Goal: Find specific page/section: Find specific page/section

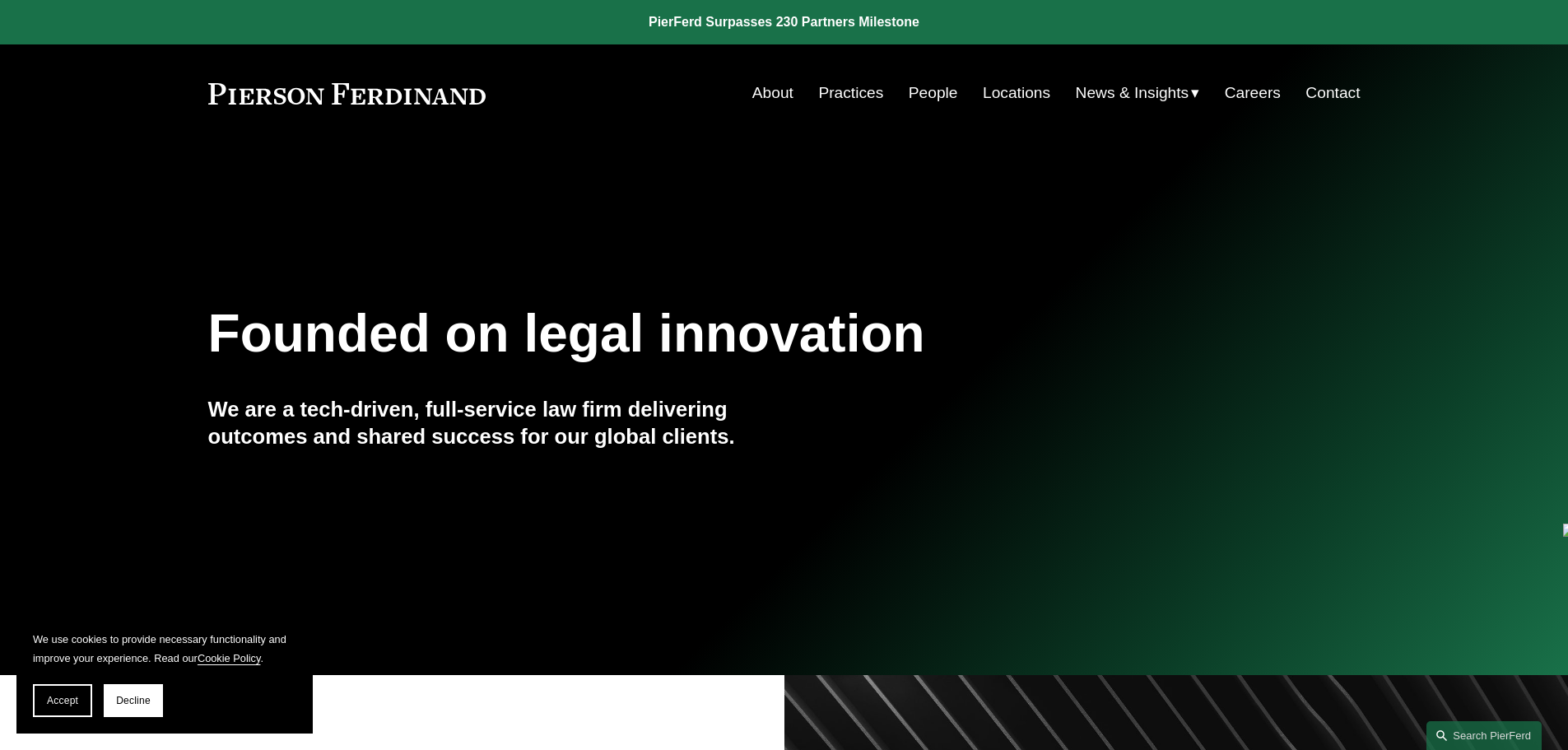
click at [602, 332] on h1 "Founded on legal innovation" at bounding box center [689, 334] width 961 height 61
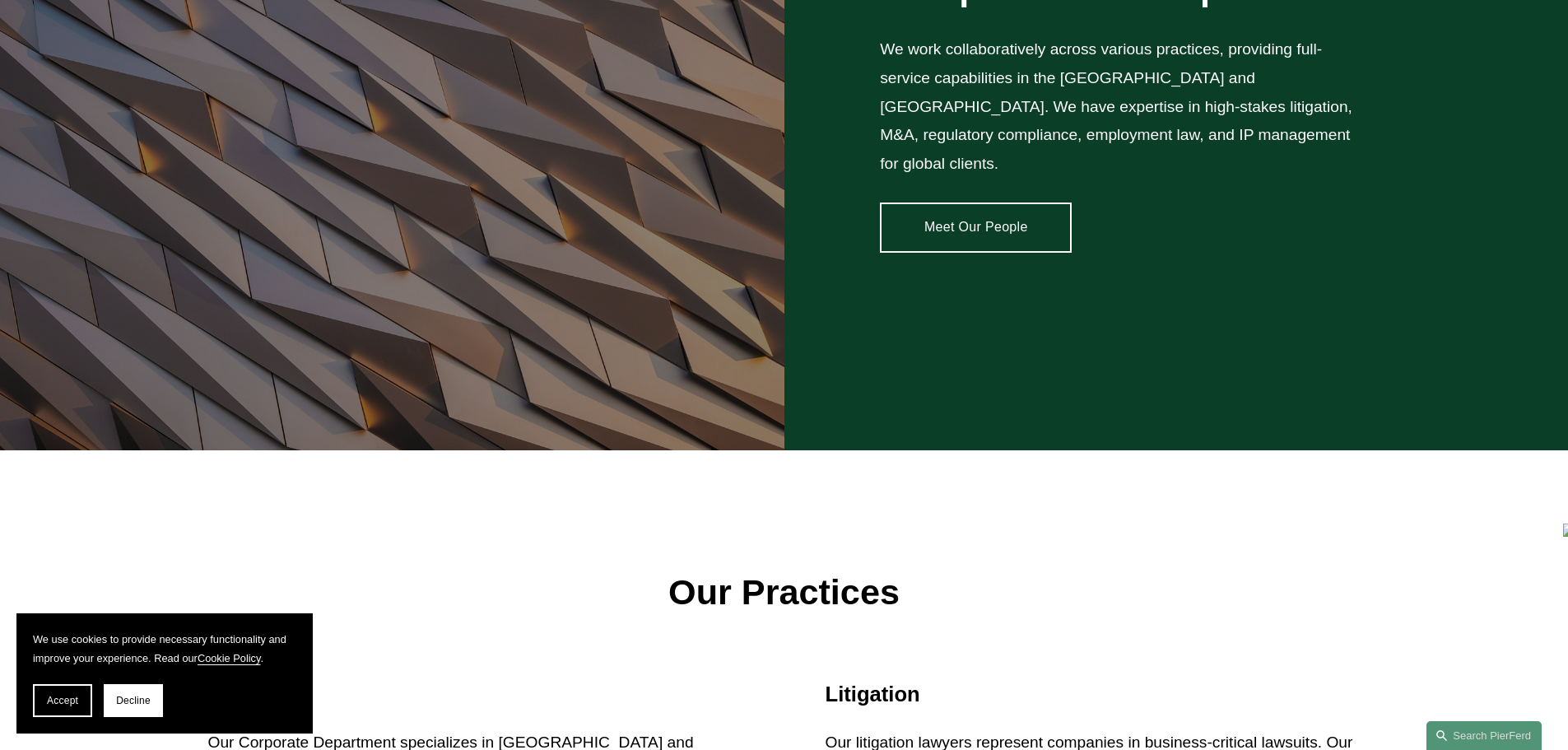
drag, startPoint x: 575, startPoint y: 385, endPoint x: 576, endPoint y: 412, distance: 27.0
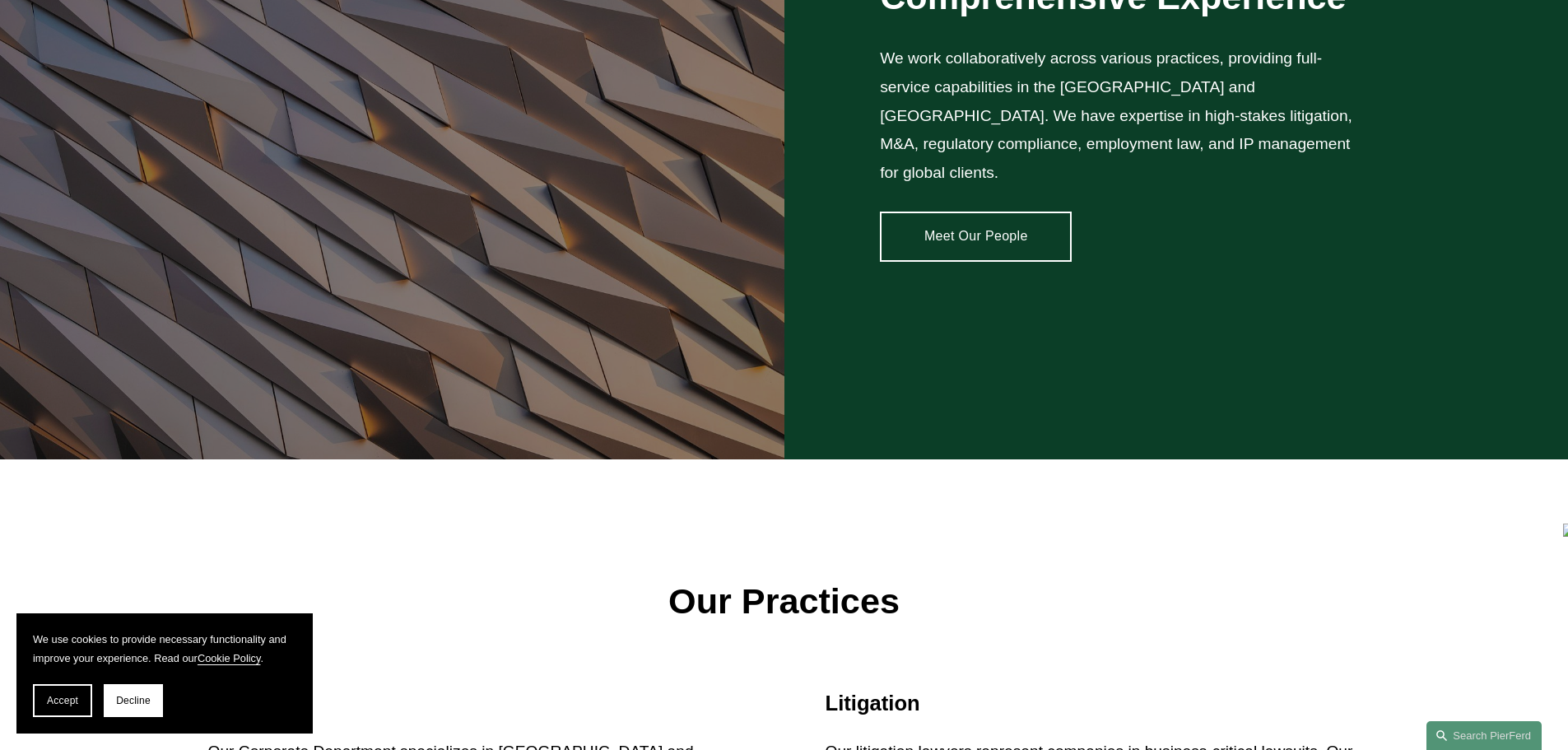
scroll to position [1527, 0]
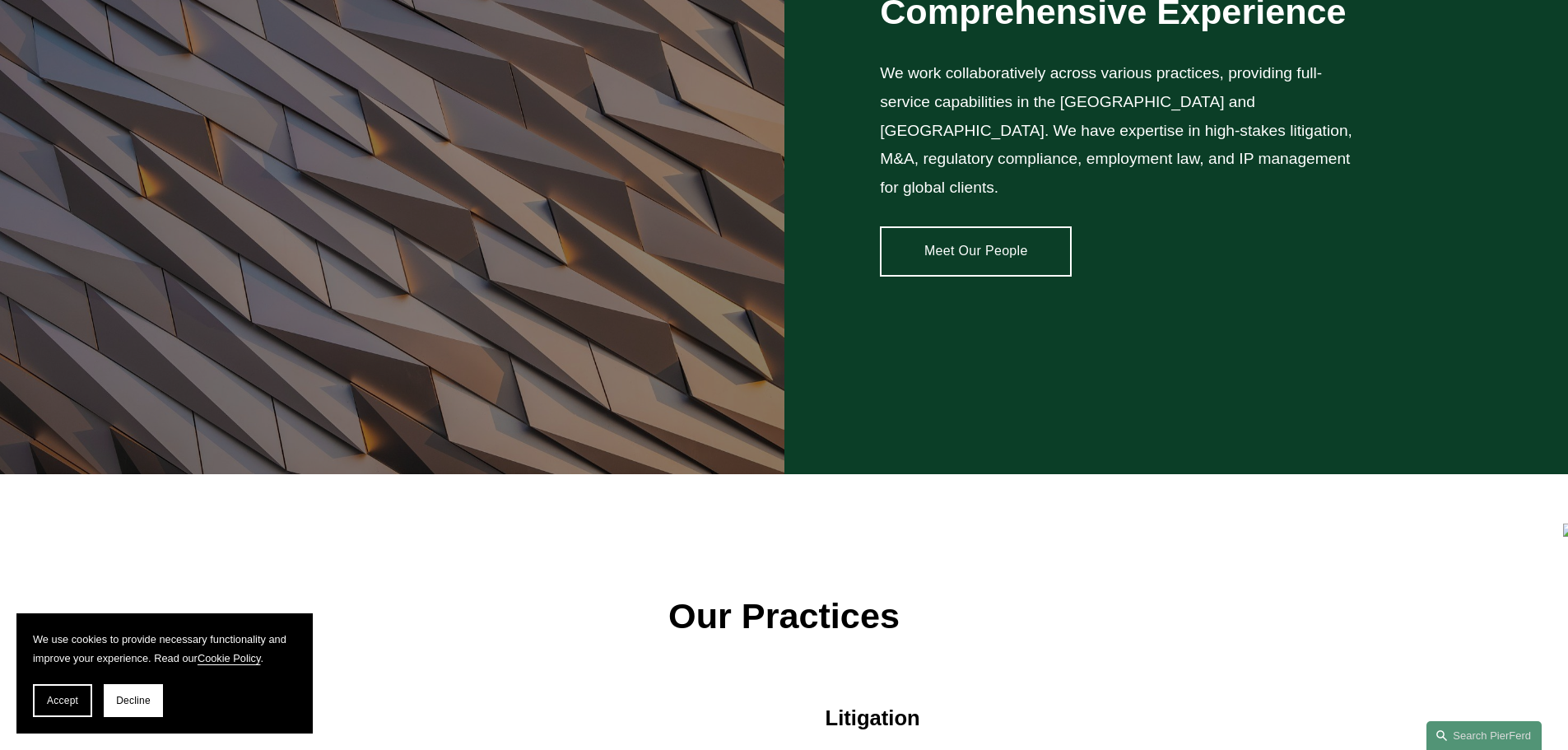
drag, startPoint x: 525, startPoint y: 446, endPoint x: 516, endPoint y: 430, distance: 18.4
click at [124, 701] on span "Decline" at bounding box center [133, 701] width 34 height 11
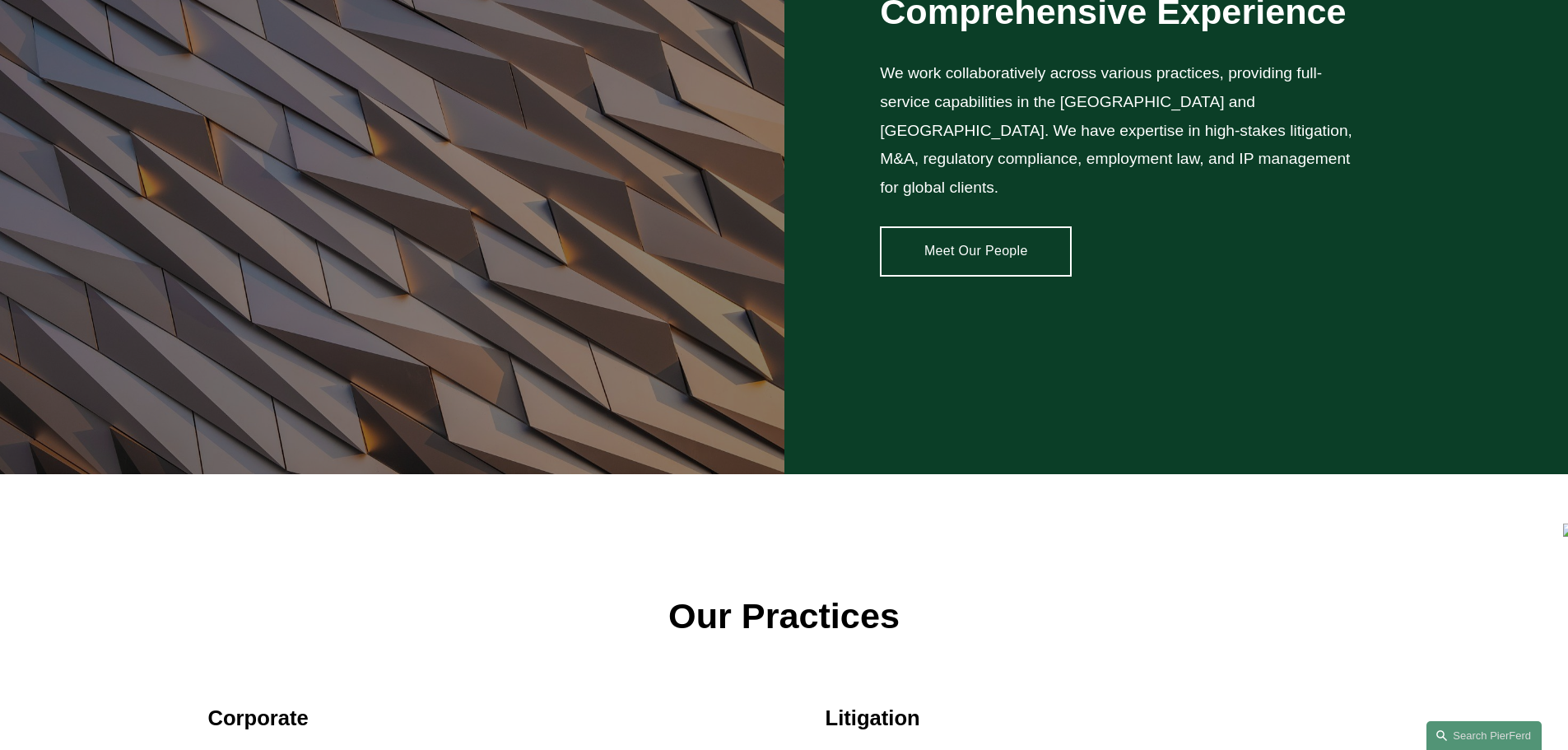
drag, startPoint x: 125, startPoint y: 700, endPoint x: 578, endPoint y: 591, distance: 465.9
click at [578, 591] on p "Our Practices" at bounding box center [784, 616] width 1152 height 64
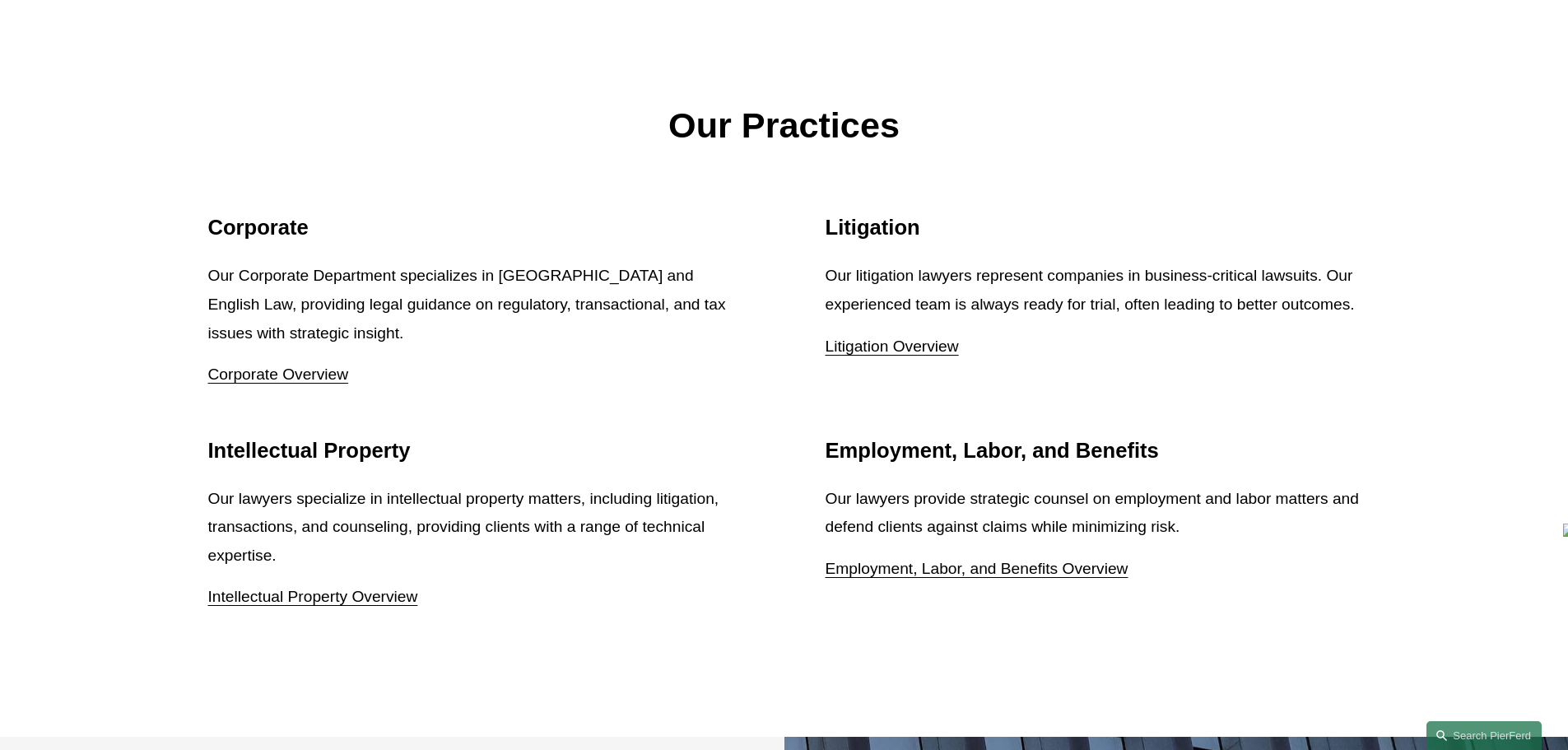
drag, startPoint x: 563, startPoint y: 416, endPoint x: 573, endPoint y: 388, distance: 29.7
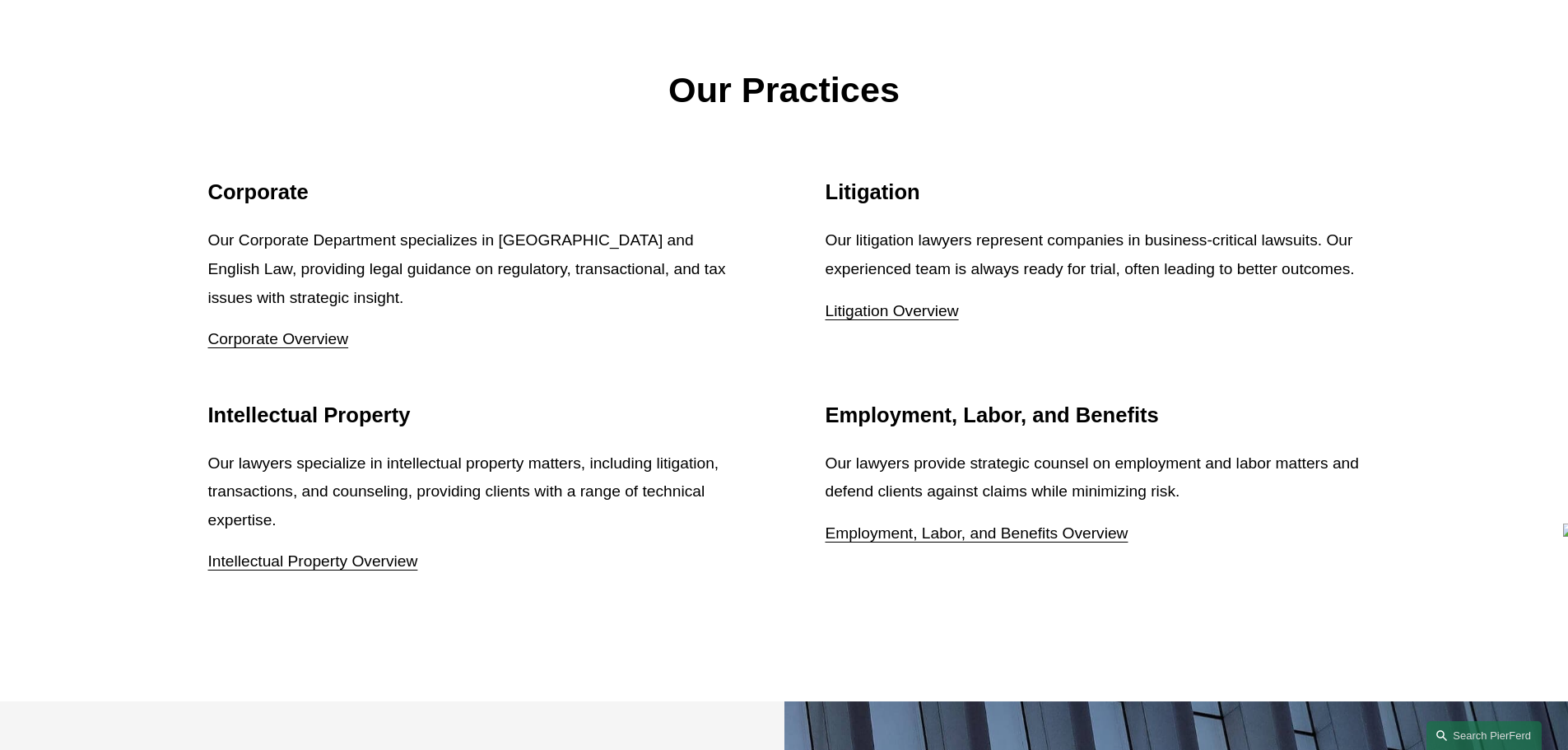
drag, startPoint x: 573, startPoint y: 388, endPoint x: 566, endPoint y: 406, distance: 19.3
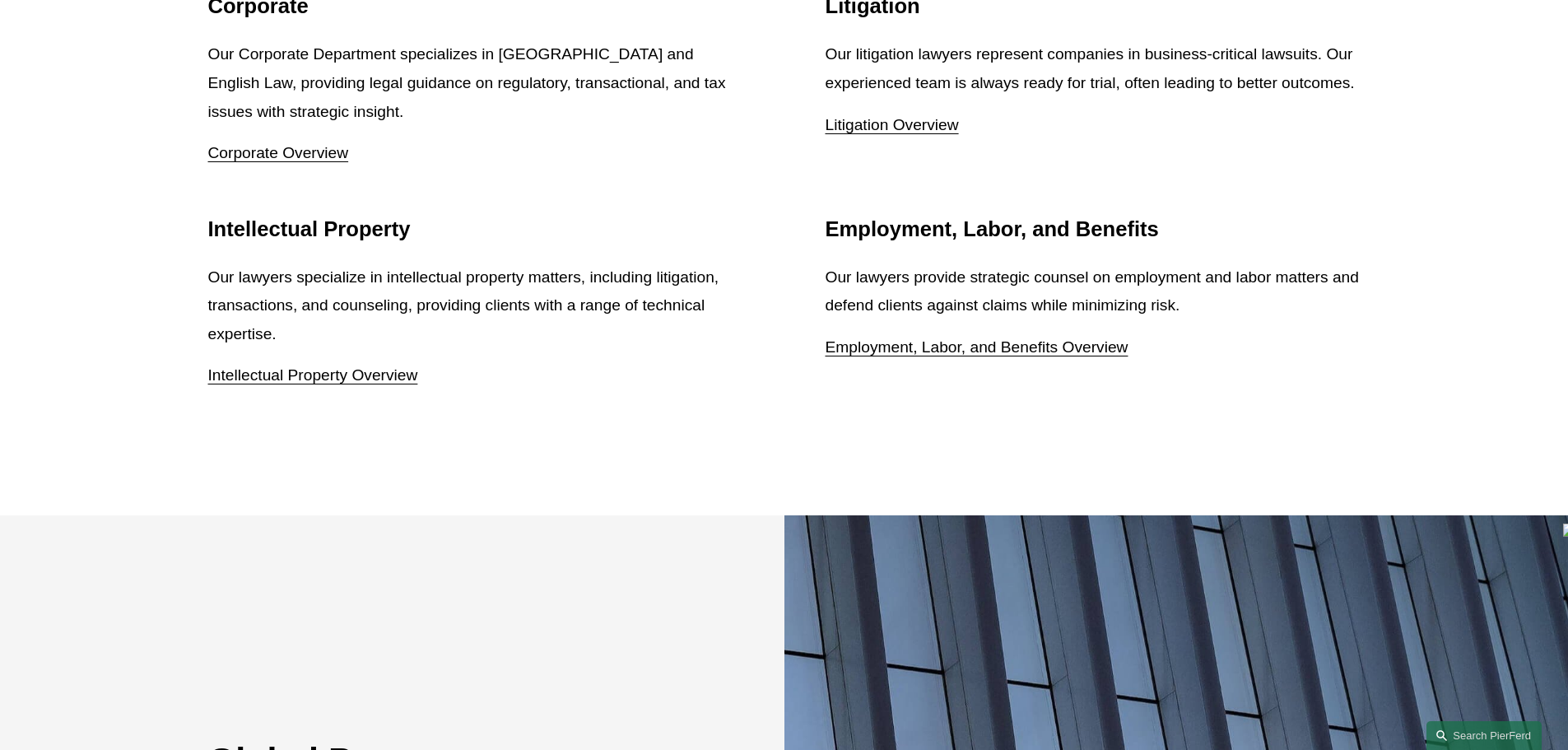
drag, startPoint x: 524, startPoint y: 399, endPoint x: 513, endPoint y: 432, distance: 34.8
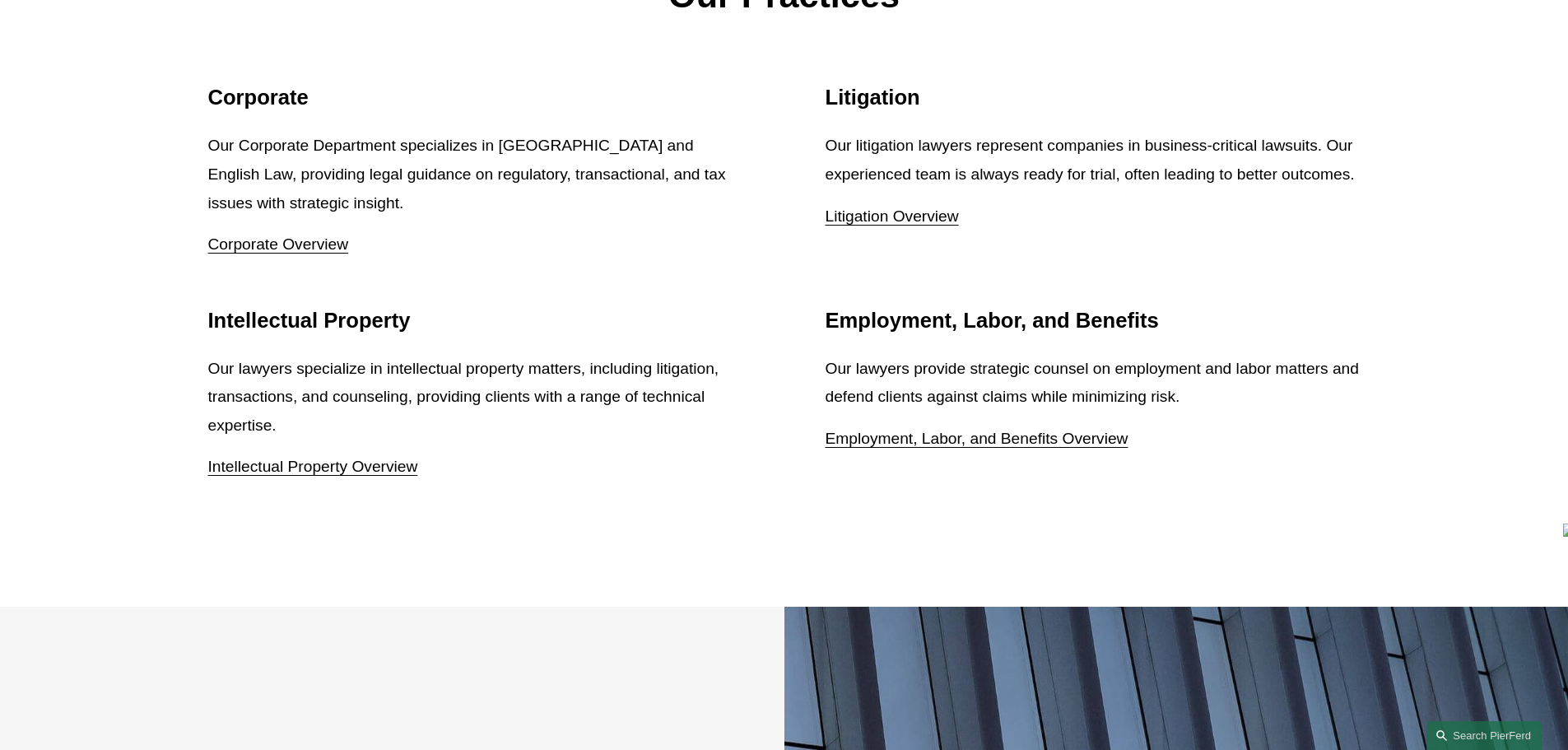
drag, startPoint x: 520, startPoint y: 390, endPoint x: 525, endPoint y: 370, distance: 20.6
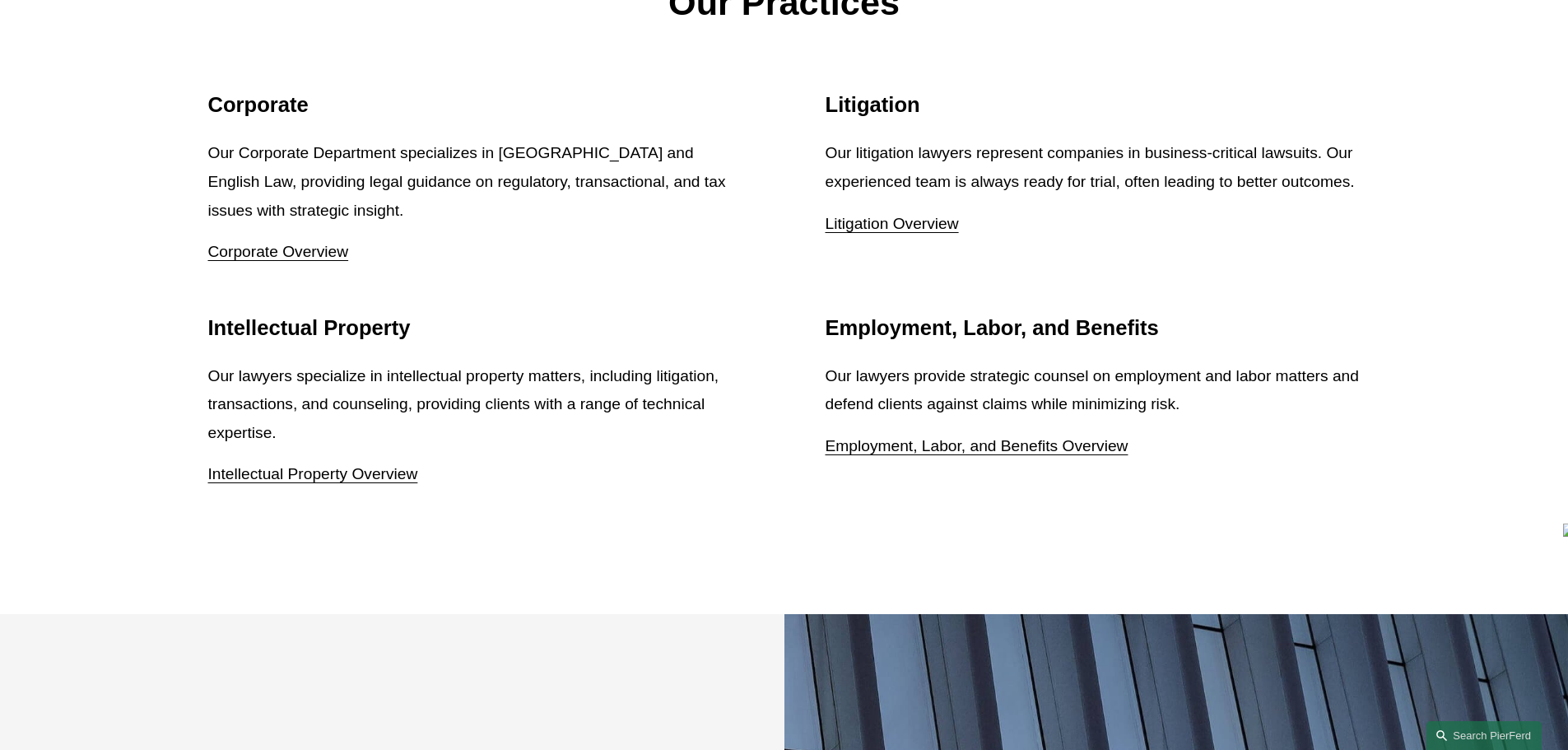
click at [520, 246] on p "Corporate Overview" at bounding box center [476, 252] width 535 height 29
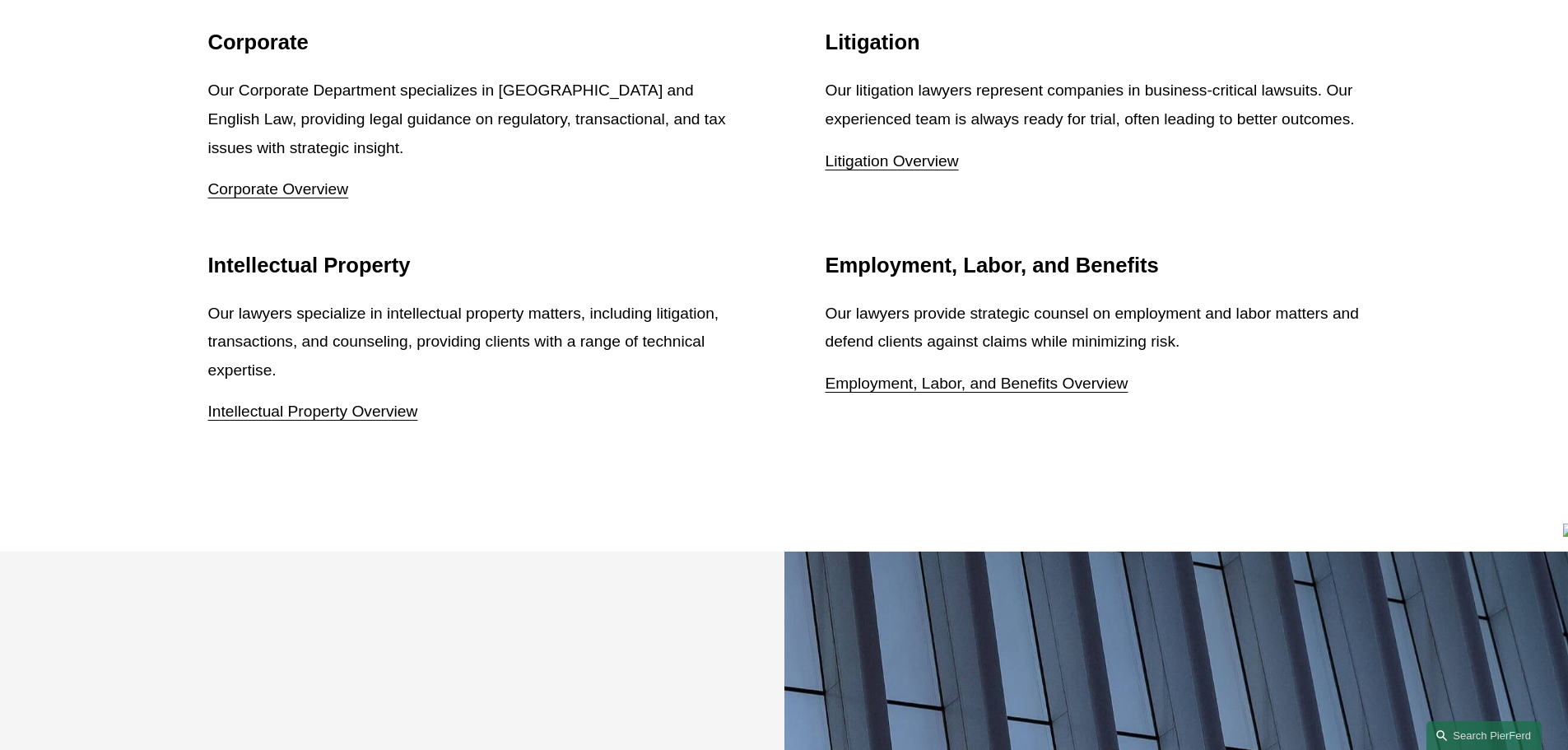
drag, startPoint x: 535, startPoint y: 306, endPoint x: 529, endPoint y: 351, distance: 45.4
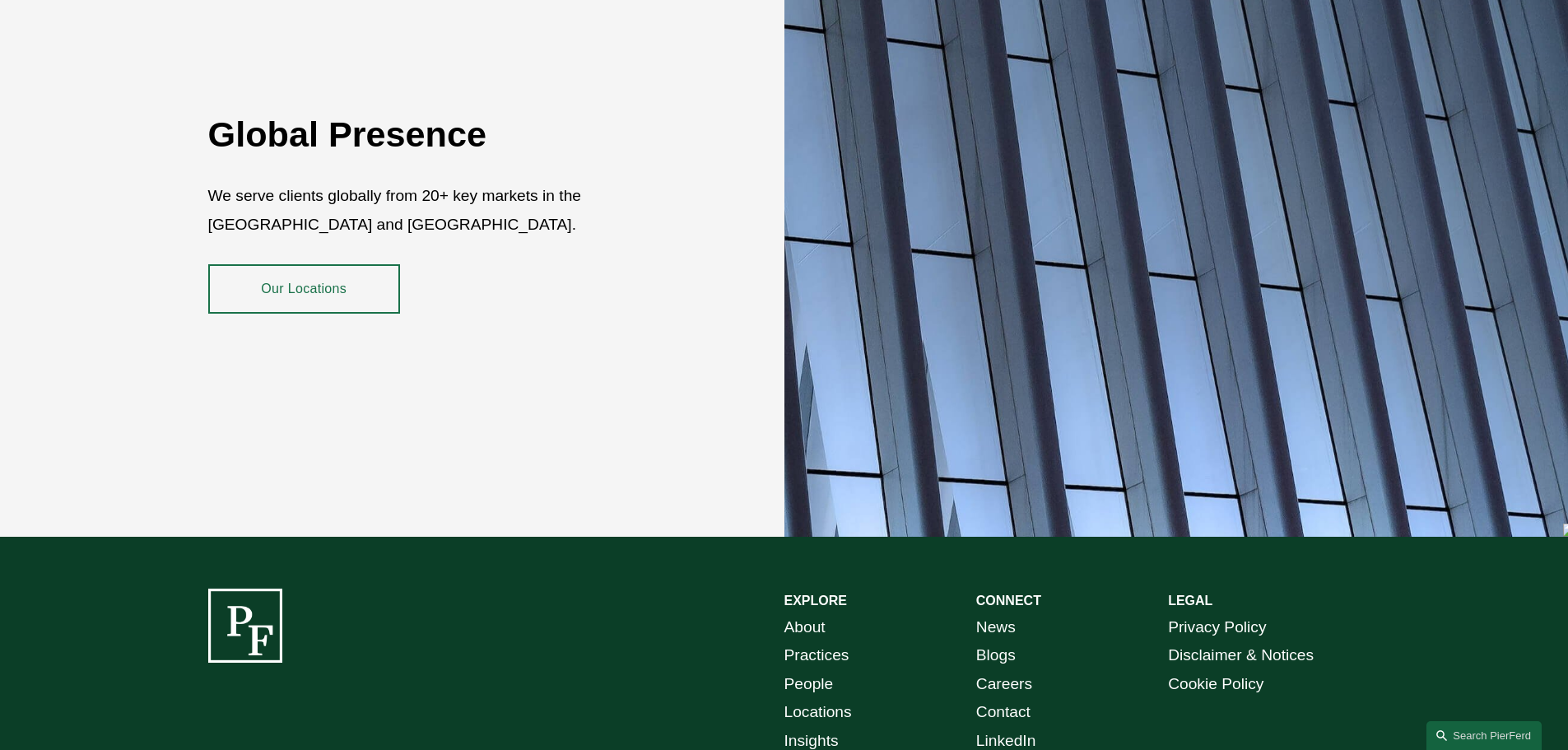
scroll to position [2867, 0]
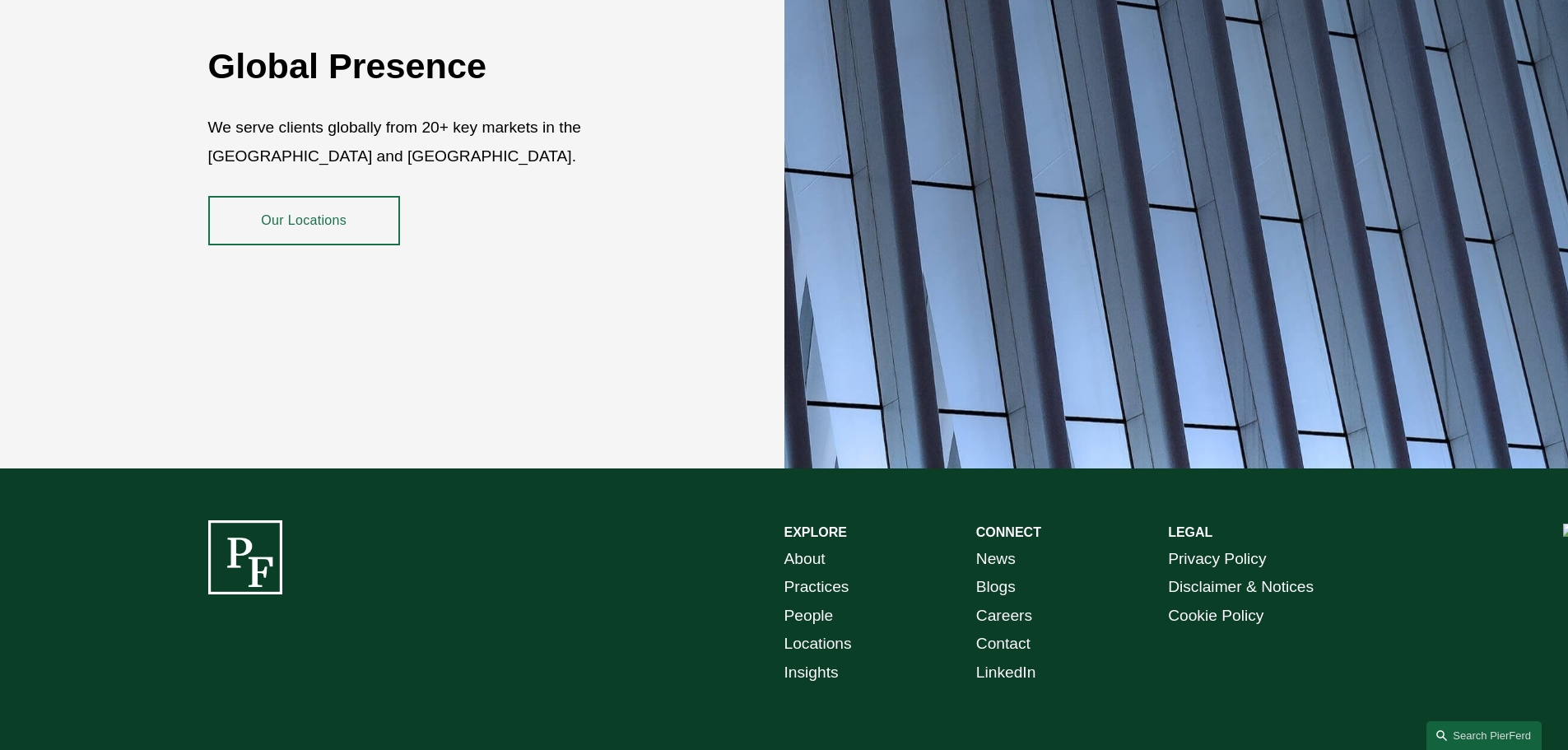
drag, startPoint x: 530, startPoint y: 347, endPoint x: 531, endPoint y: 377, distance: 30.0
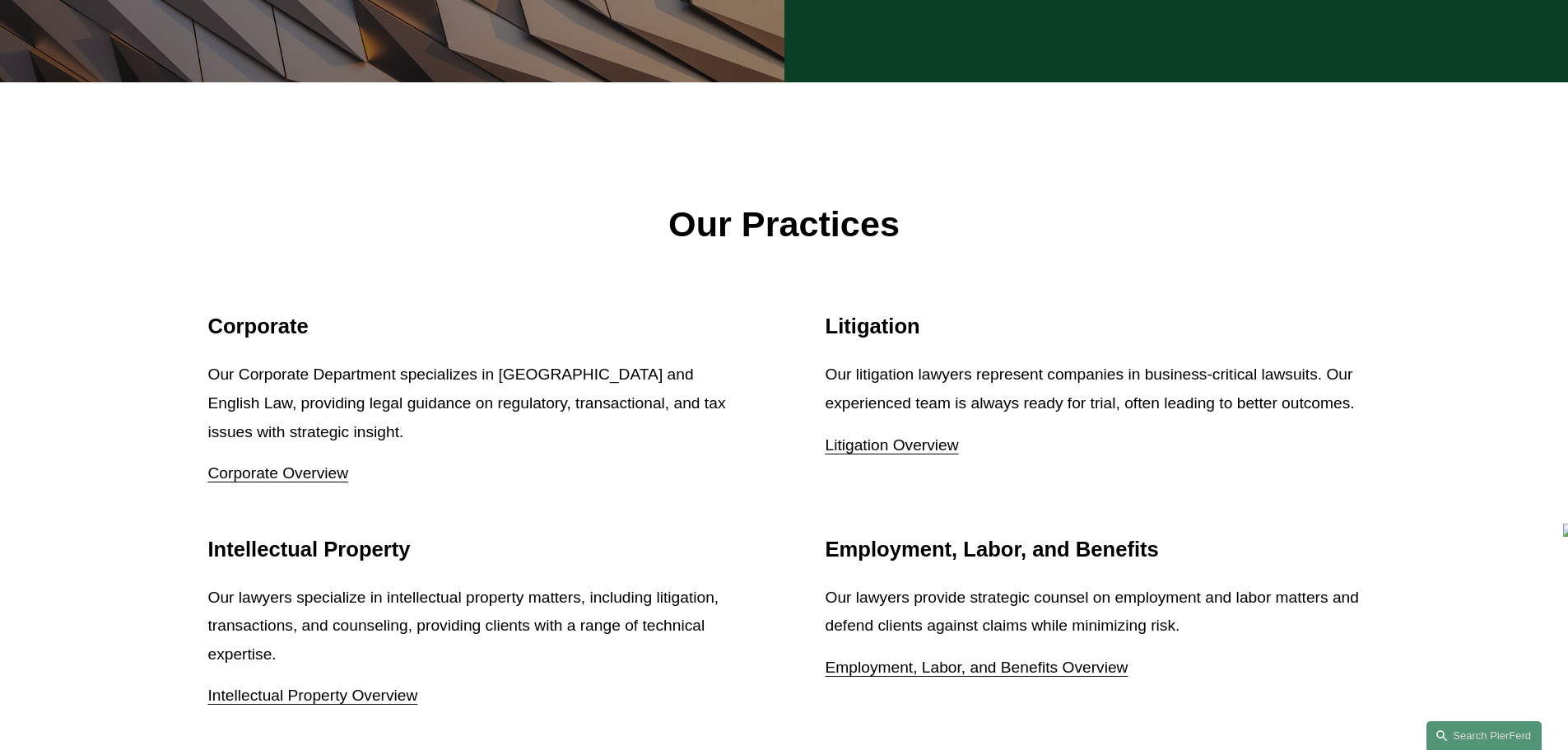
scroll to position [0, 0]
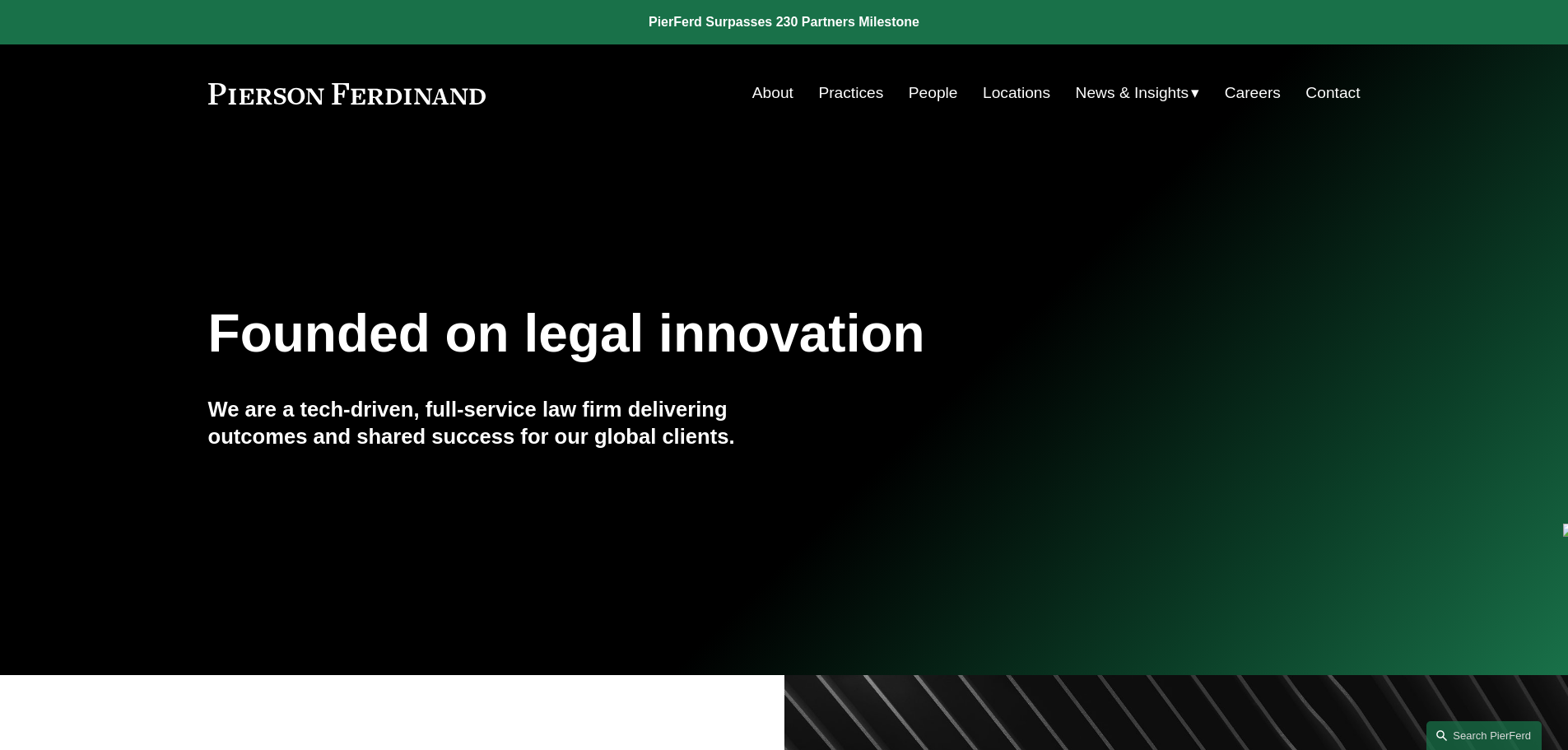
drag, startPoint x: 582, startPoint y: 563, endPoint x: 863, endPoint y: 54, distance: 581.4
click at [909, 101] on link "People" at bounding box center [934, 93] width 49 height 32
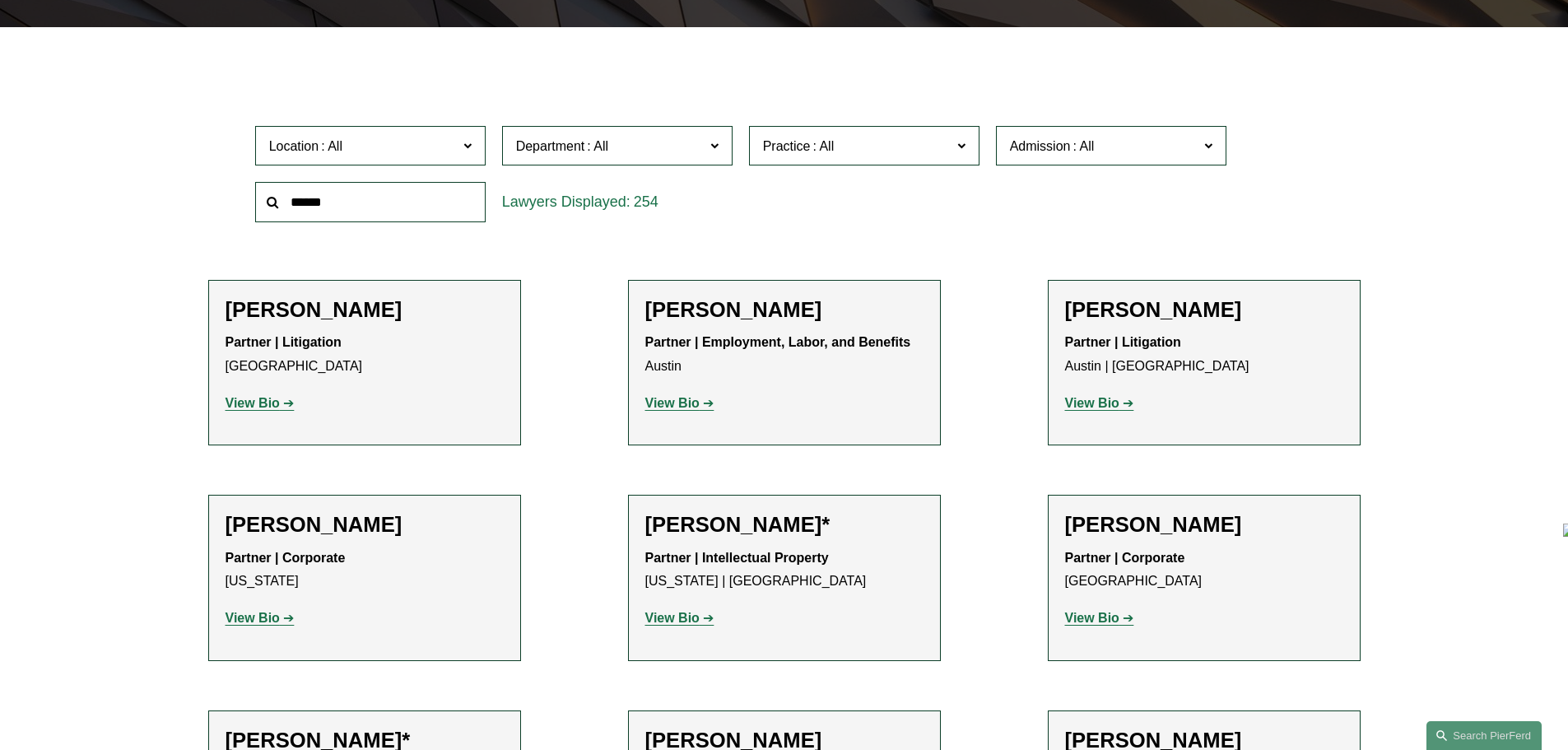
scroll to position [494, 0]
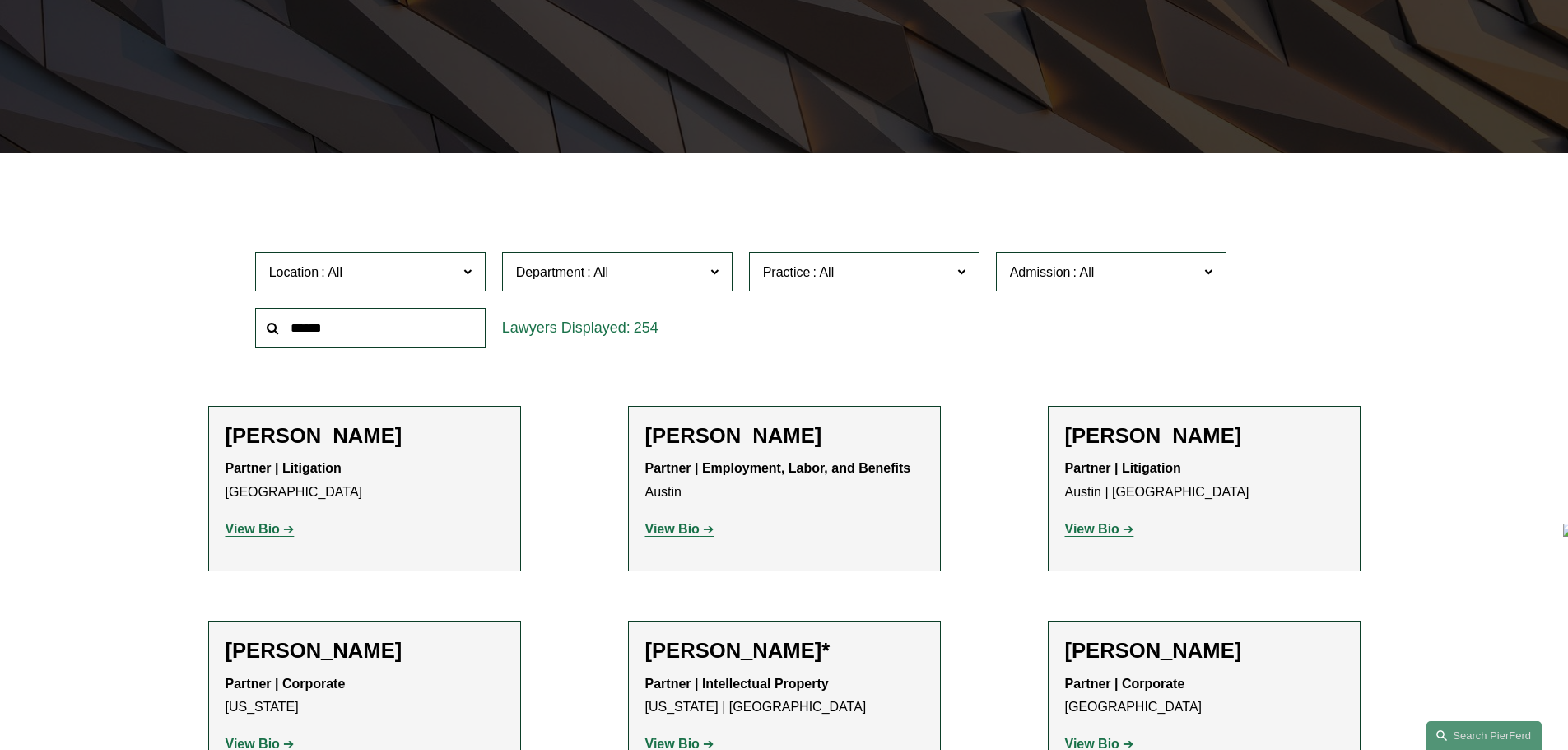
scroll to position [329, 0]
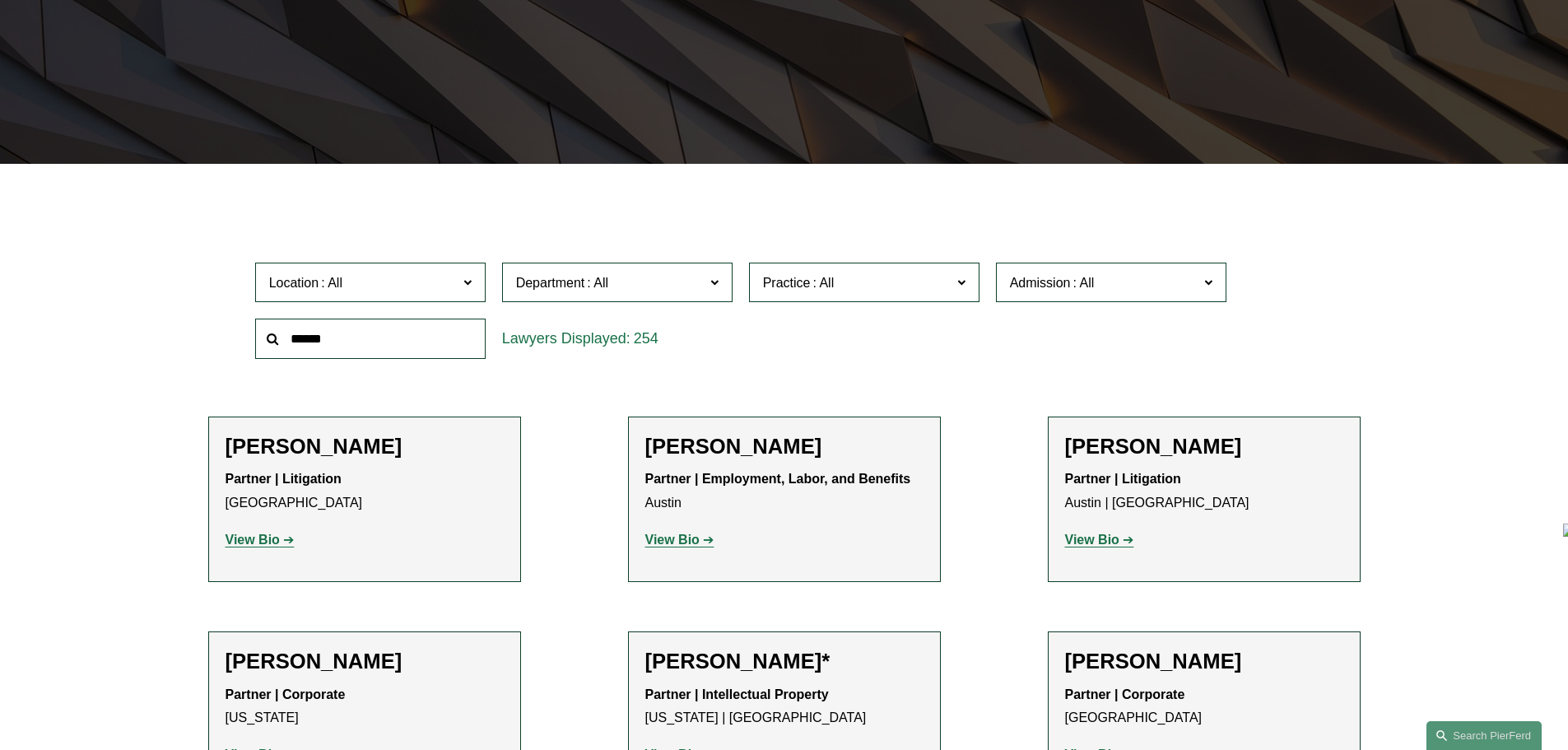
click at [360, 280] on span "Location" at bounding box center [363, 283] width 188 height 22
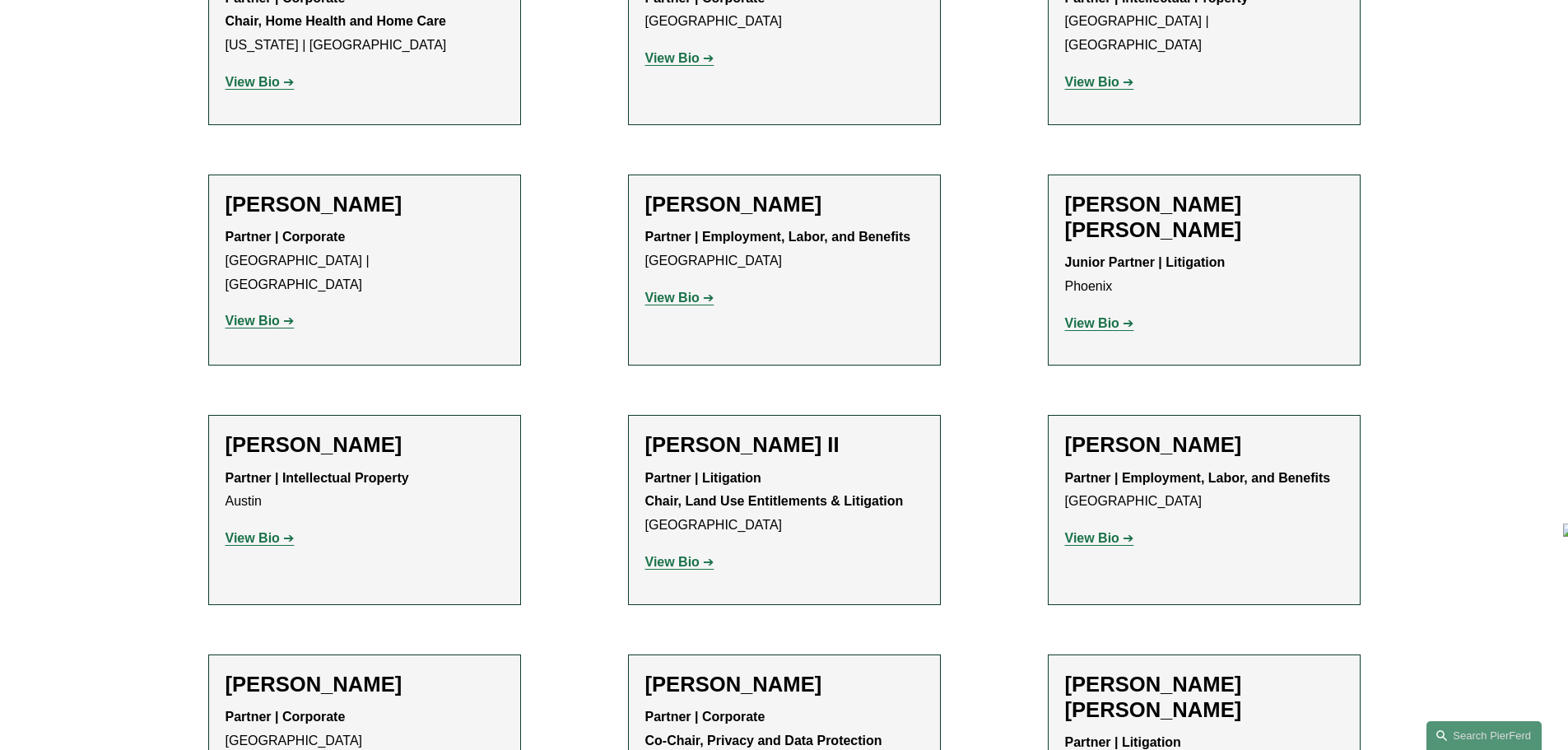
scroll to position [2058, 0]
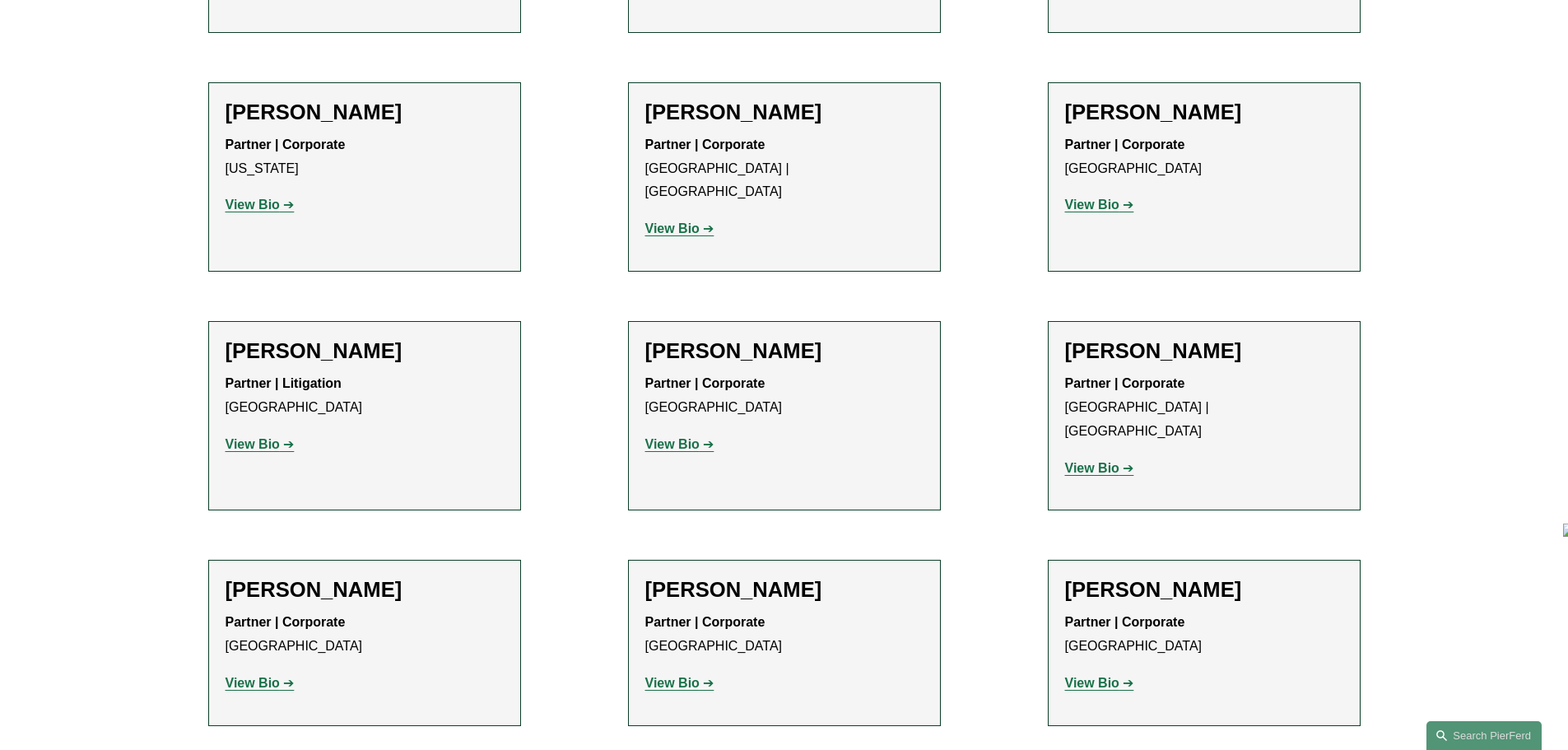
drag, startPoint x: 592, startPoint y: 338, endPoint x: 588, endPoint y: 652, distance: 314.0
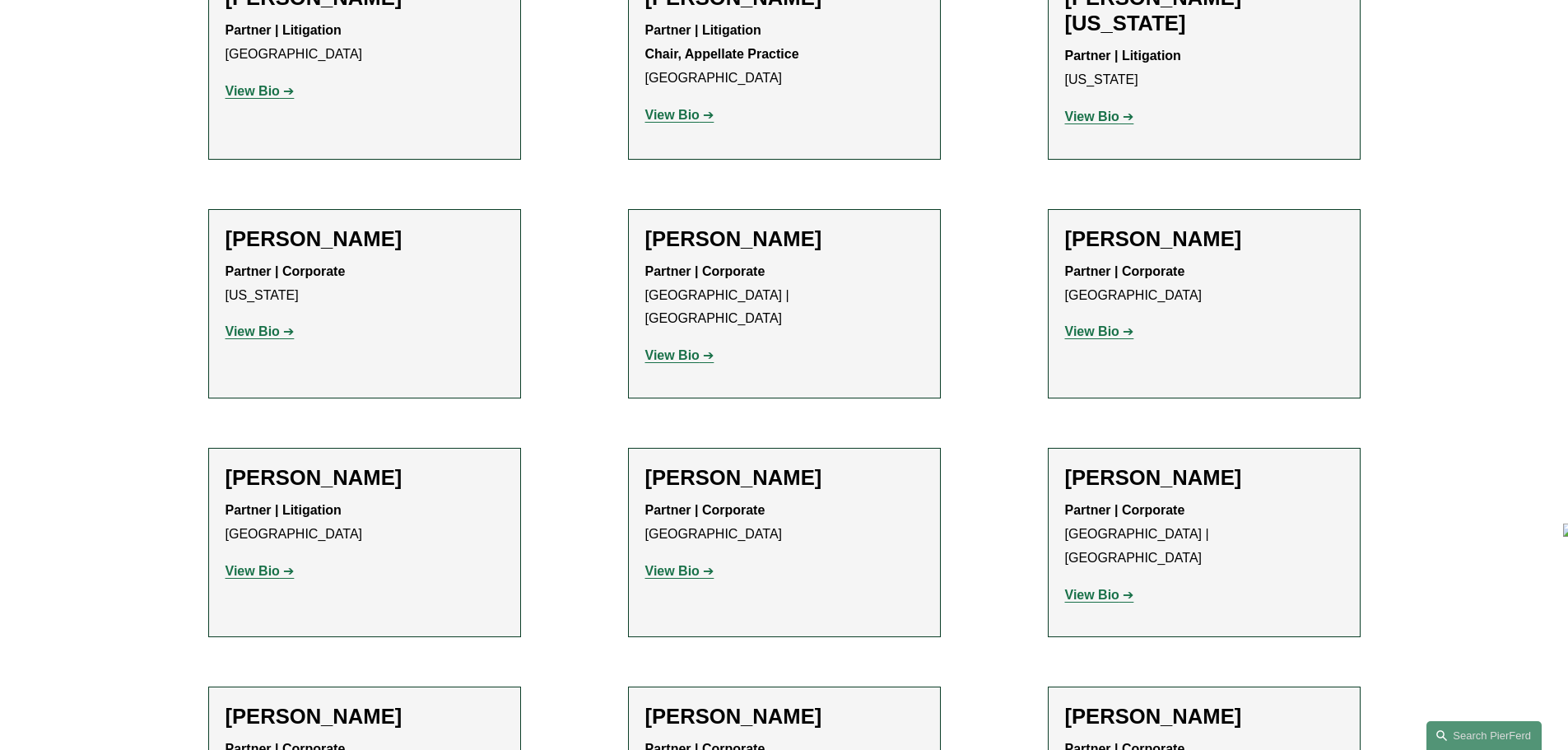
scroll to position [19003, 0]
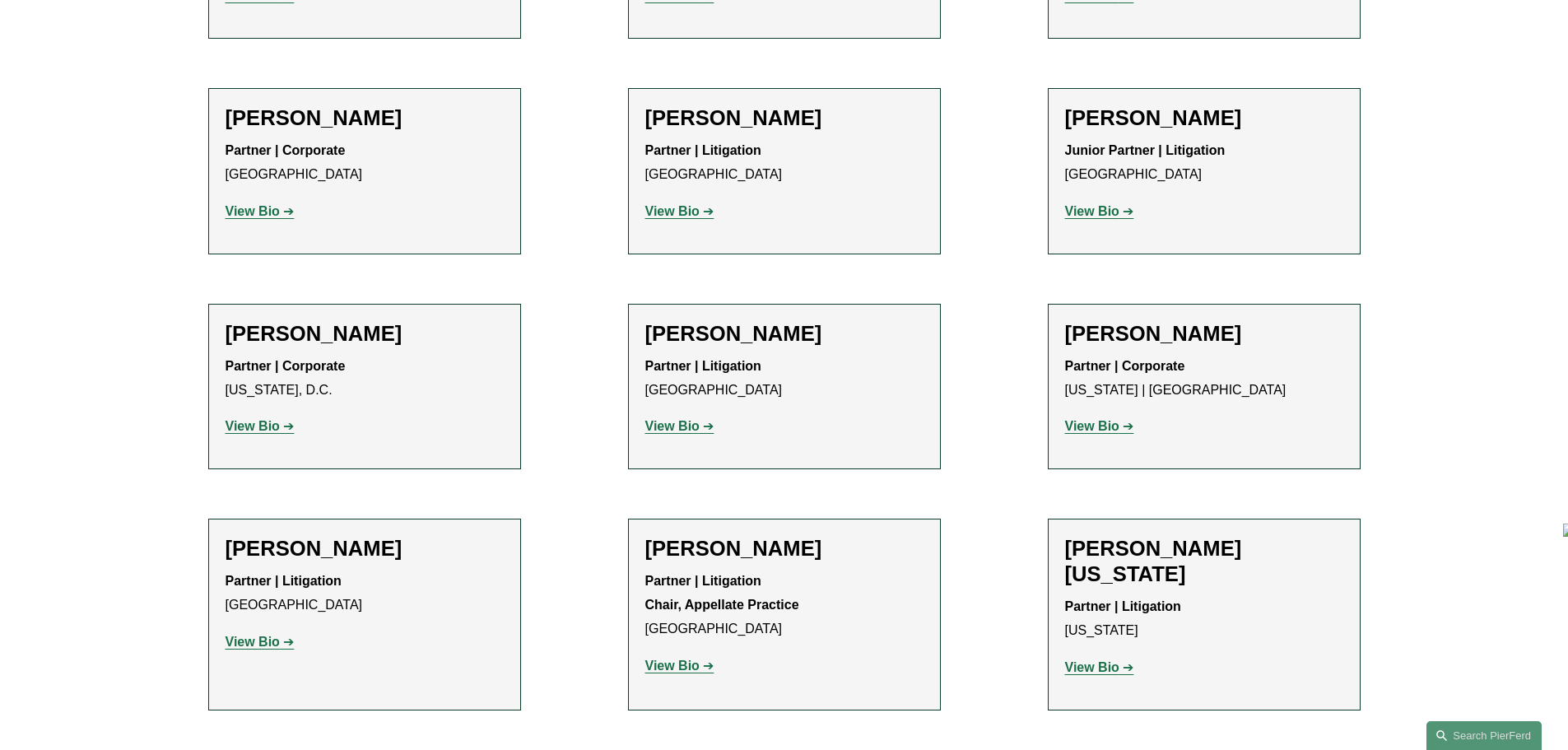
drag, startPoint x: 590, startPoint y: 616, endPoint x: 598, endPoint y: 423, distance: 193.2
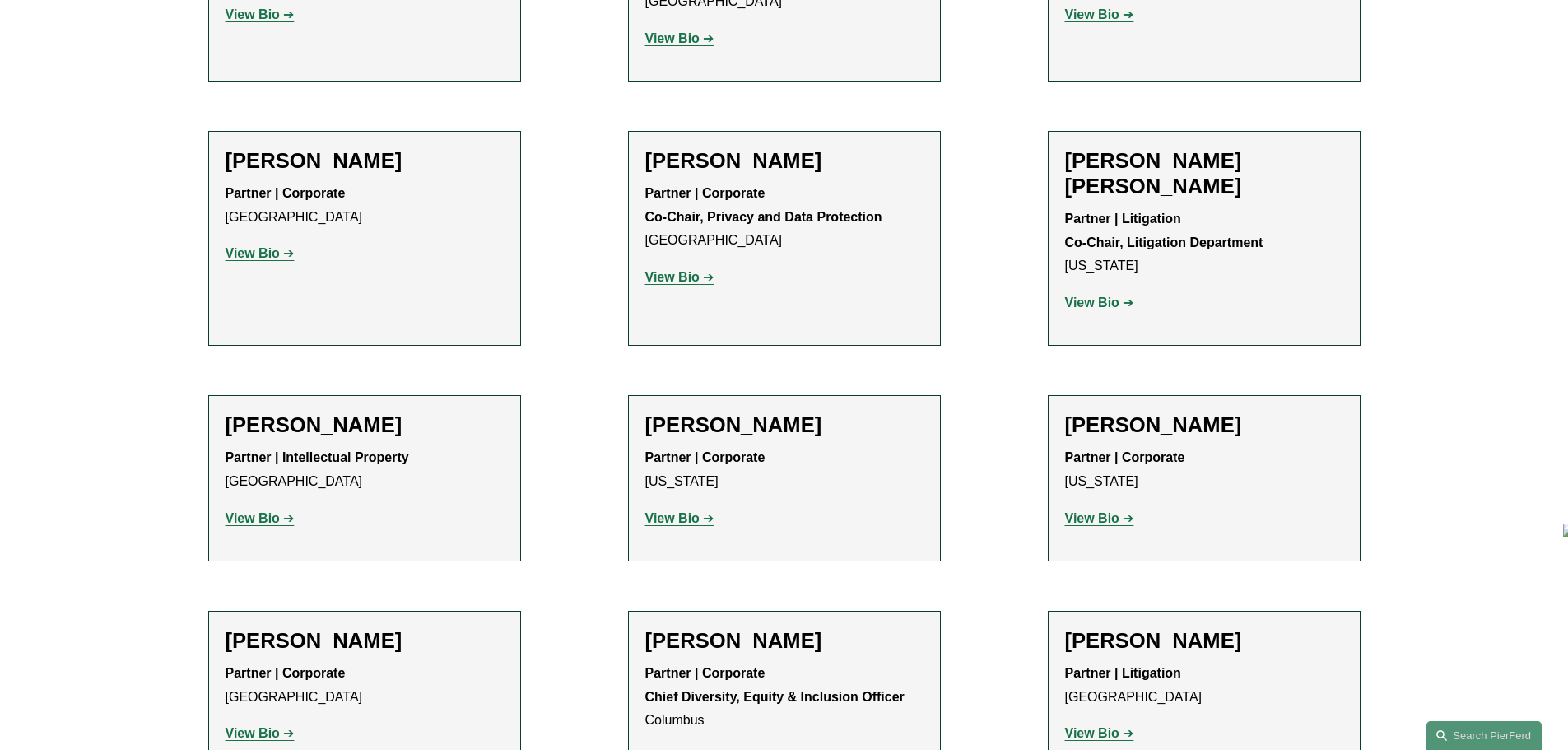
scroll to position [3584, 0]
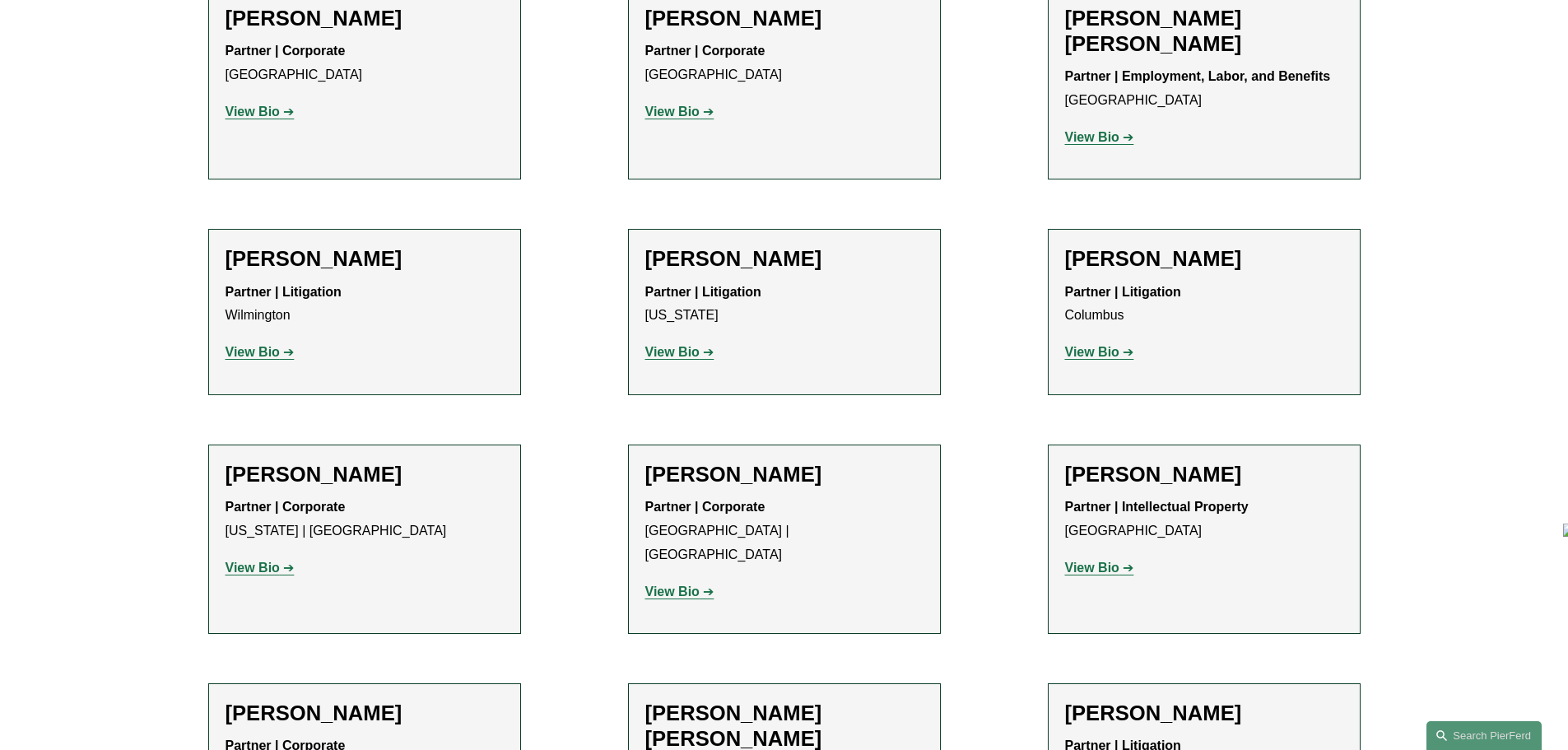
click at [262, 561] on strong "View Bio" at bounding box center [252, 567] width 54 height 14
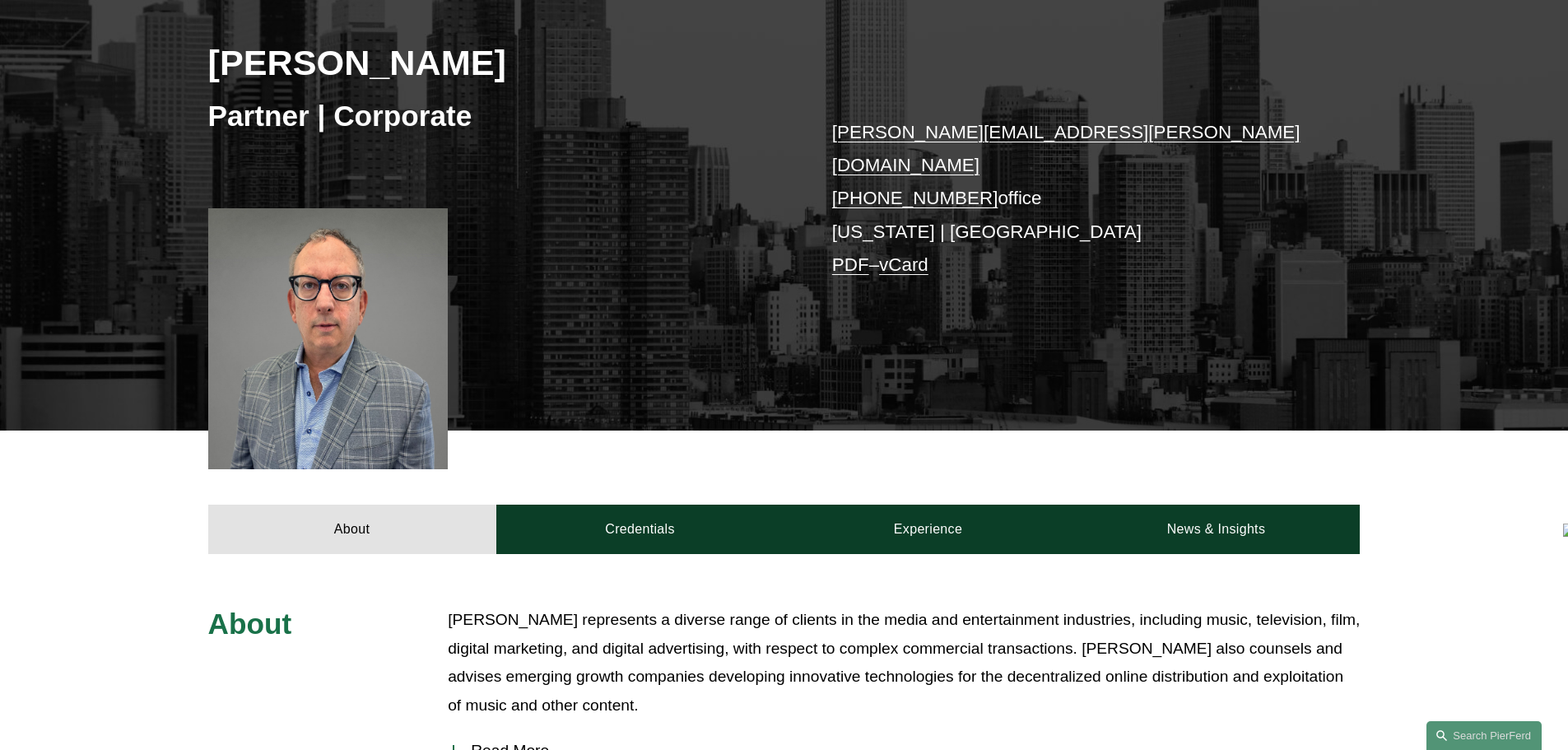
click at [484, 606] on p "David Chidekel represents a diverse range of clients in the media and entertain…" at bounding box center [904, 662] width 912 height 114
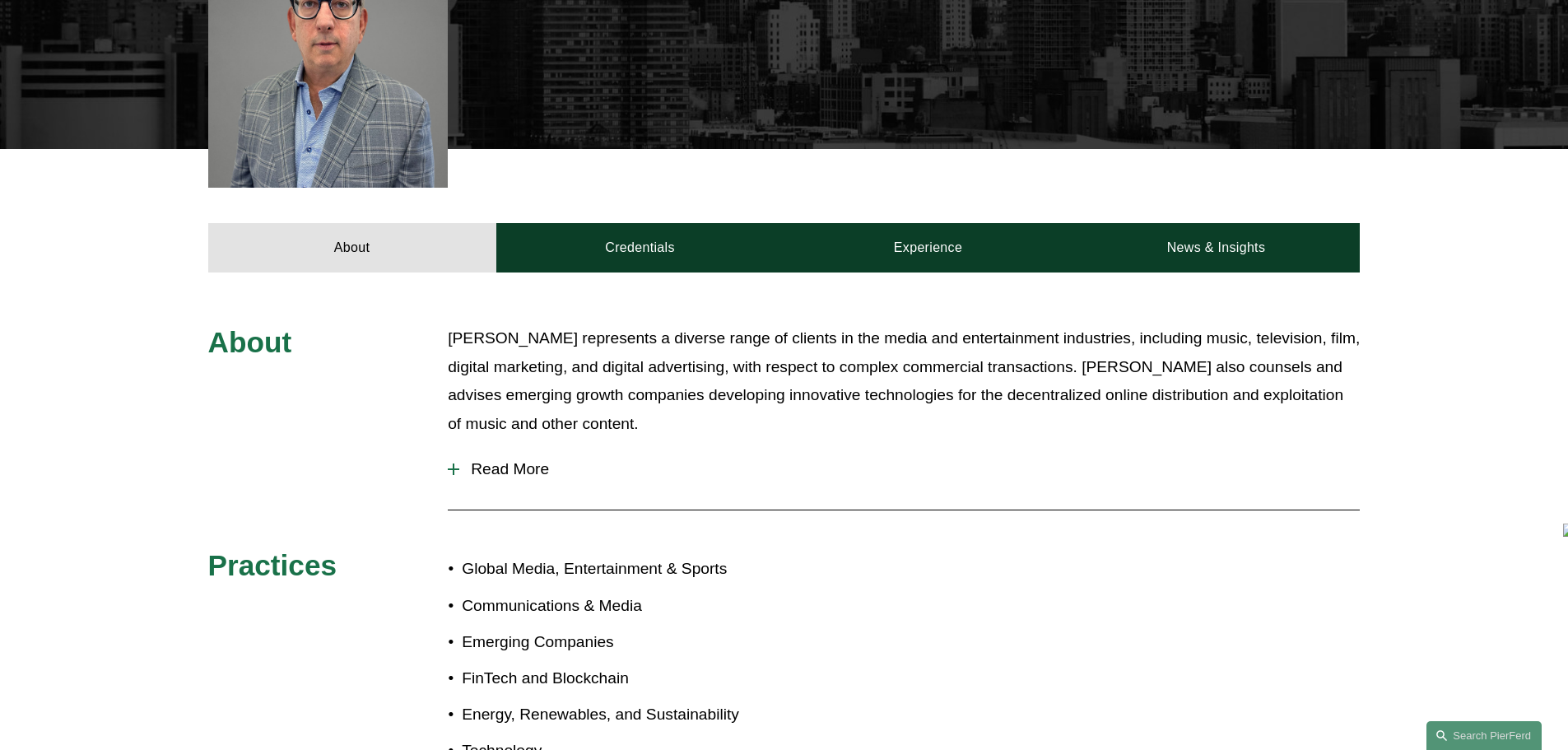
drag, startPoint x: 615, startPoint y: 483, endPoint x: 607, endPoint y: 525, distance: 42.8
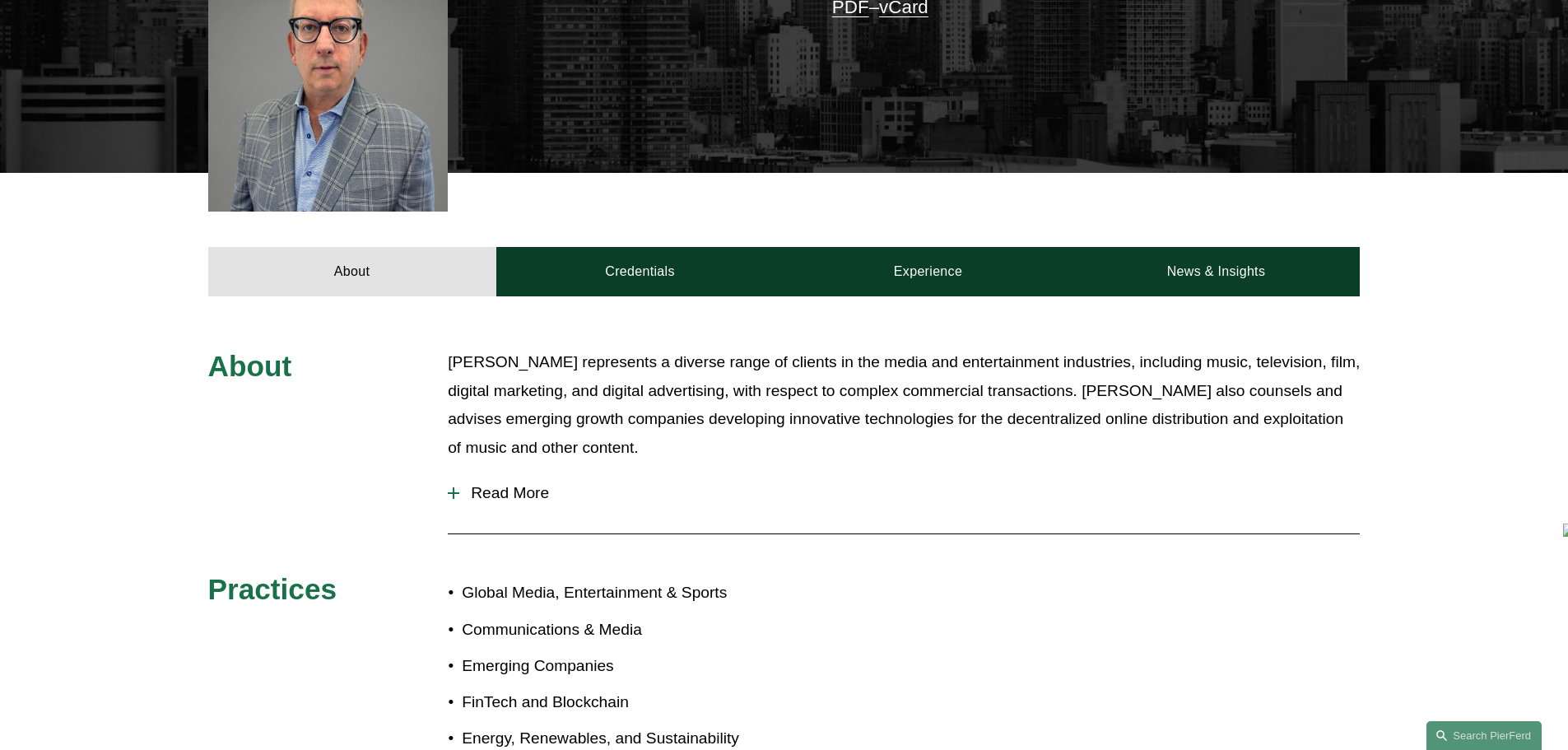
drag, startPoint x: 603, startPoint y: 527, endPoint x: 598, endPoint y: 470, distance: 57.2
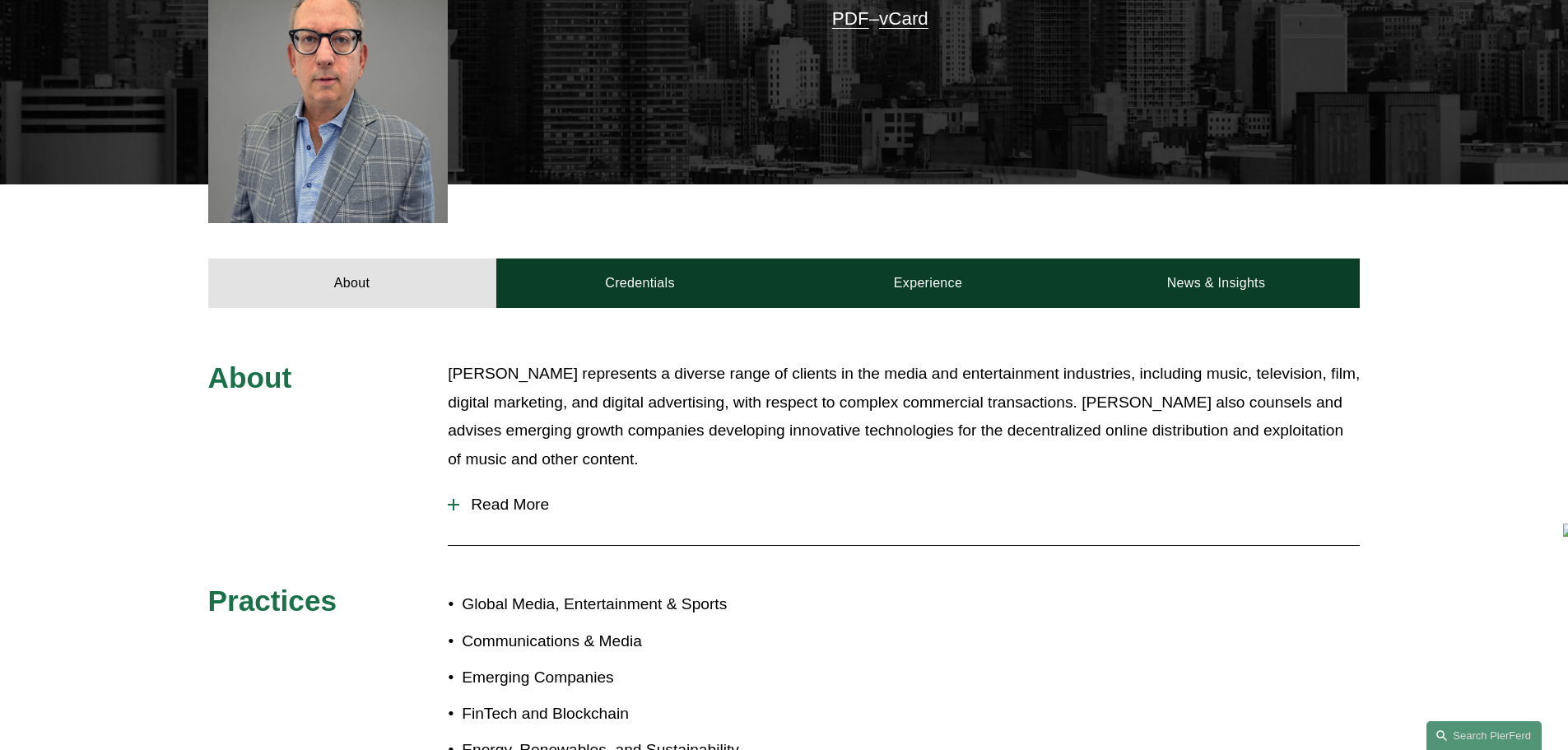
click at [598, 484] on button "Read More" at bounding box center [904, 505] width 912 height 43
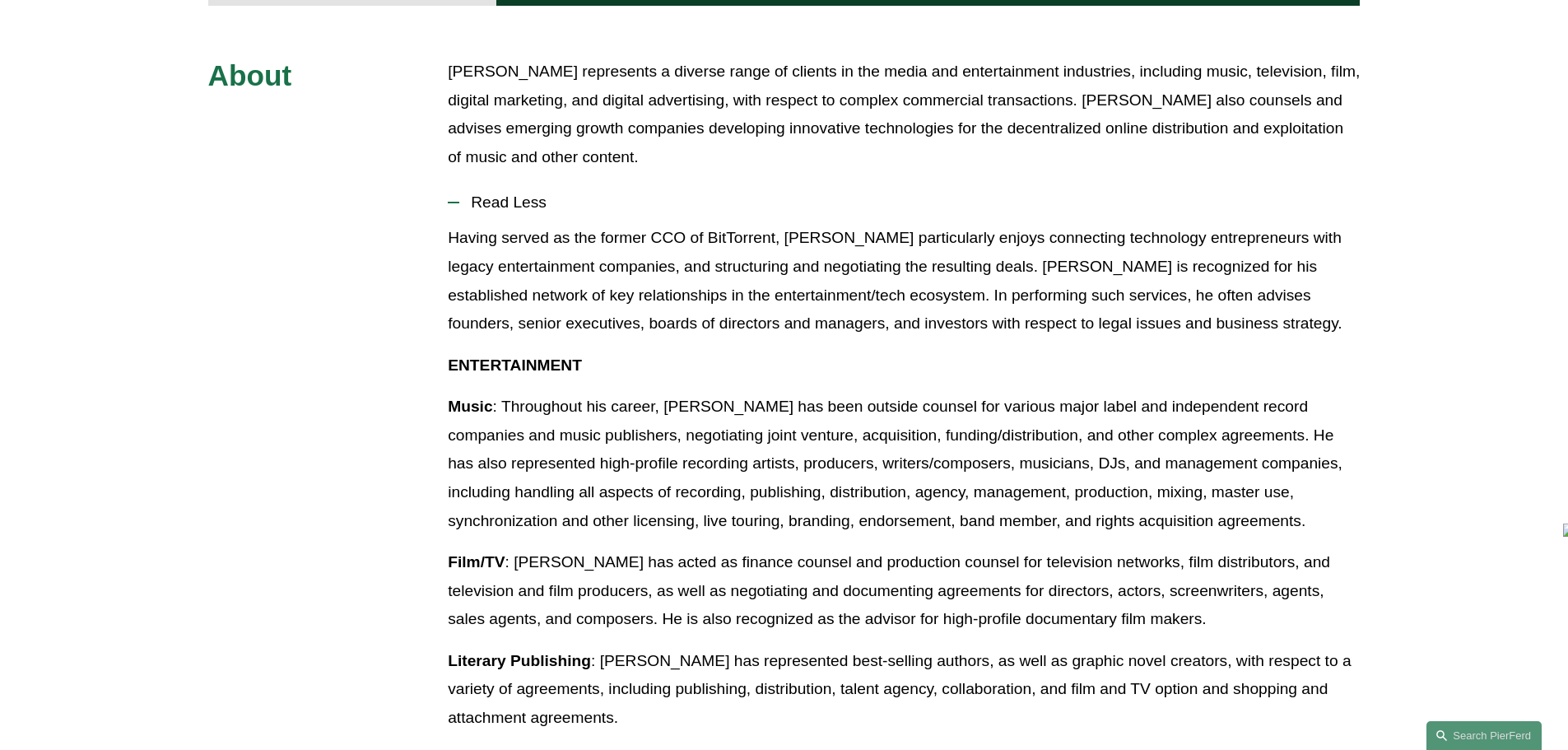
drag, startPoint x: 430, startPoint y: 458, endPoint x: 430, endPoint y: 481, distance: 23.0
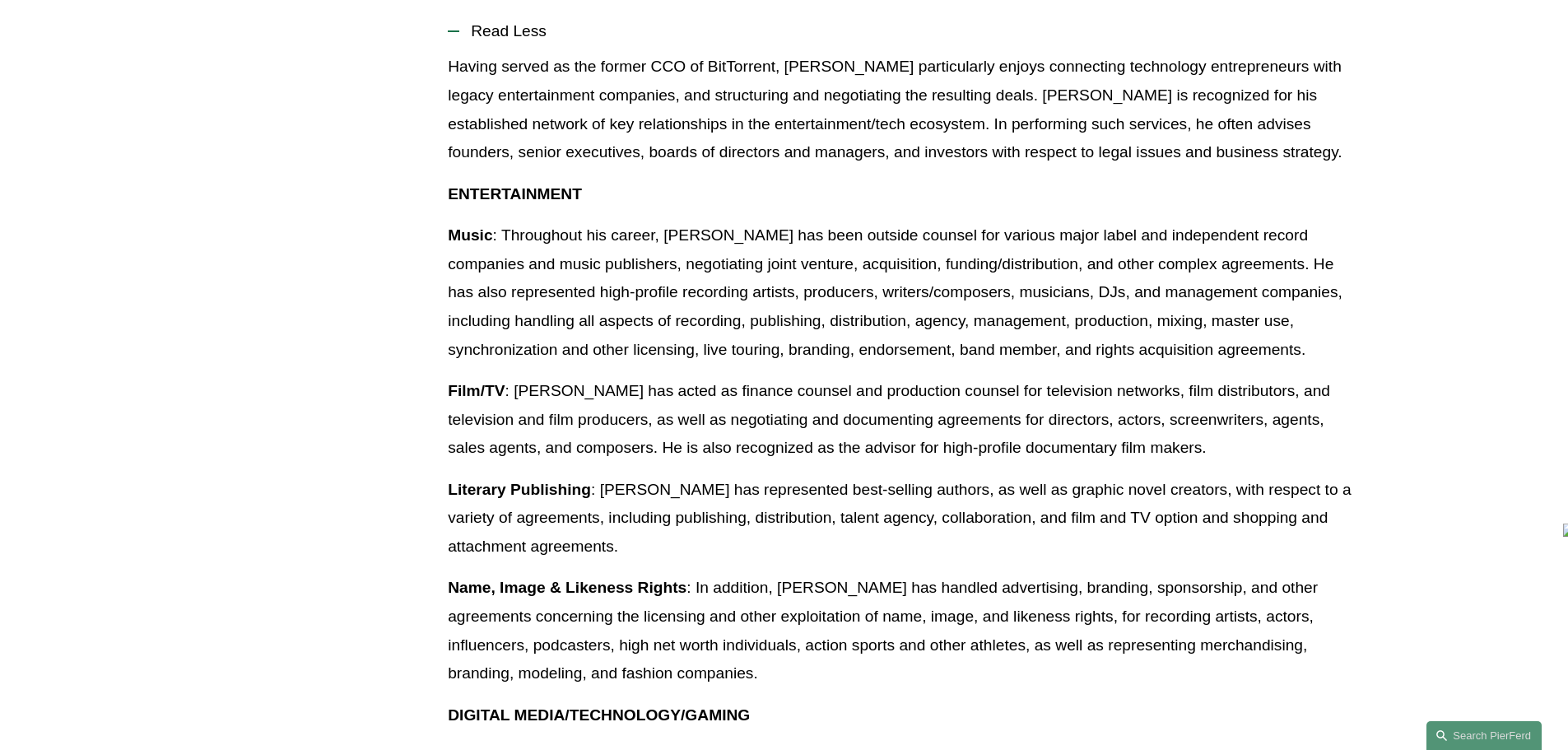
drag, startPoint x: 409, startPoint y: 393, endPoint x: 404, endPoint y: 415, distance: 22.6
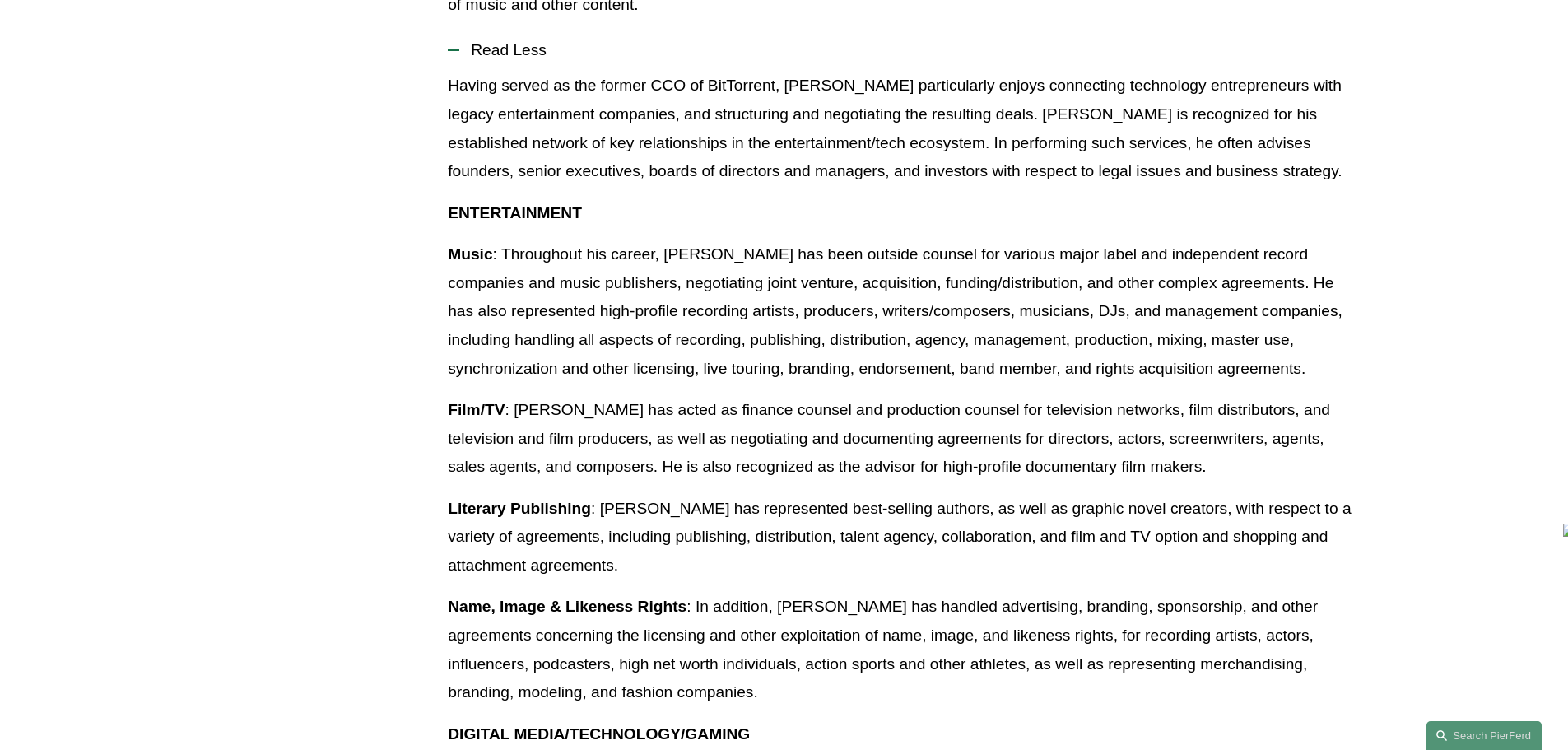
drag, startPoint x: 394, startPoint y: 411, endPoint x: 400, endPoint y: 377, distance: 34.5
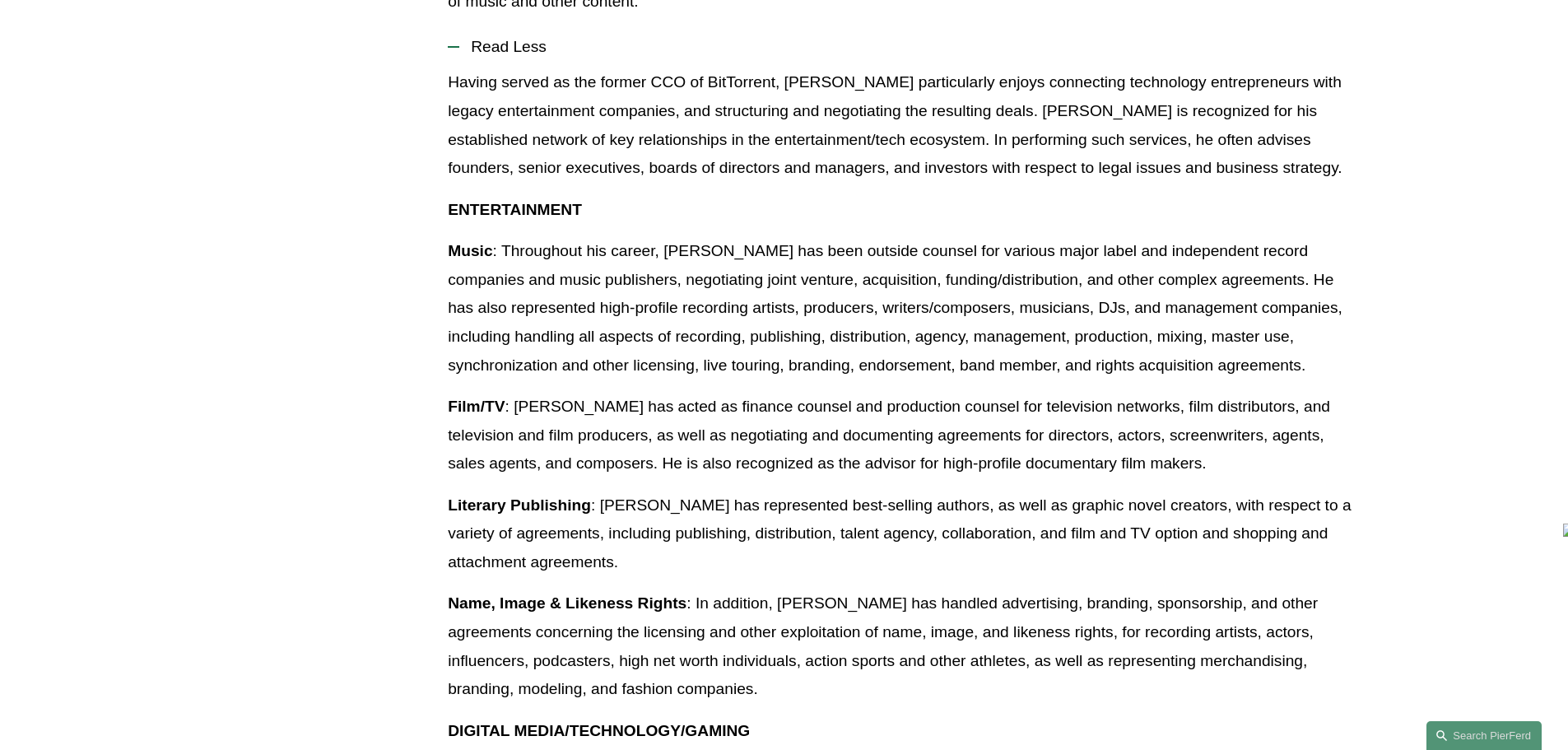
drag, startPoint x: 400, startPoint y: 378, endPoint x: 393, endPoint y: 394, distance: 17.5
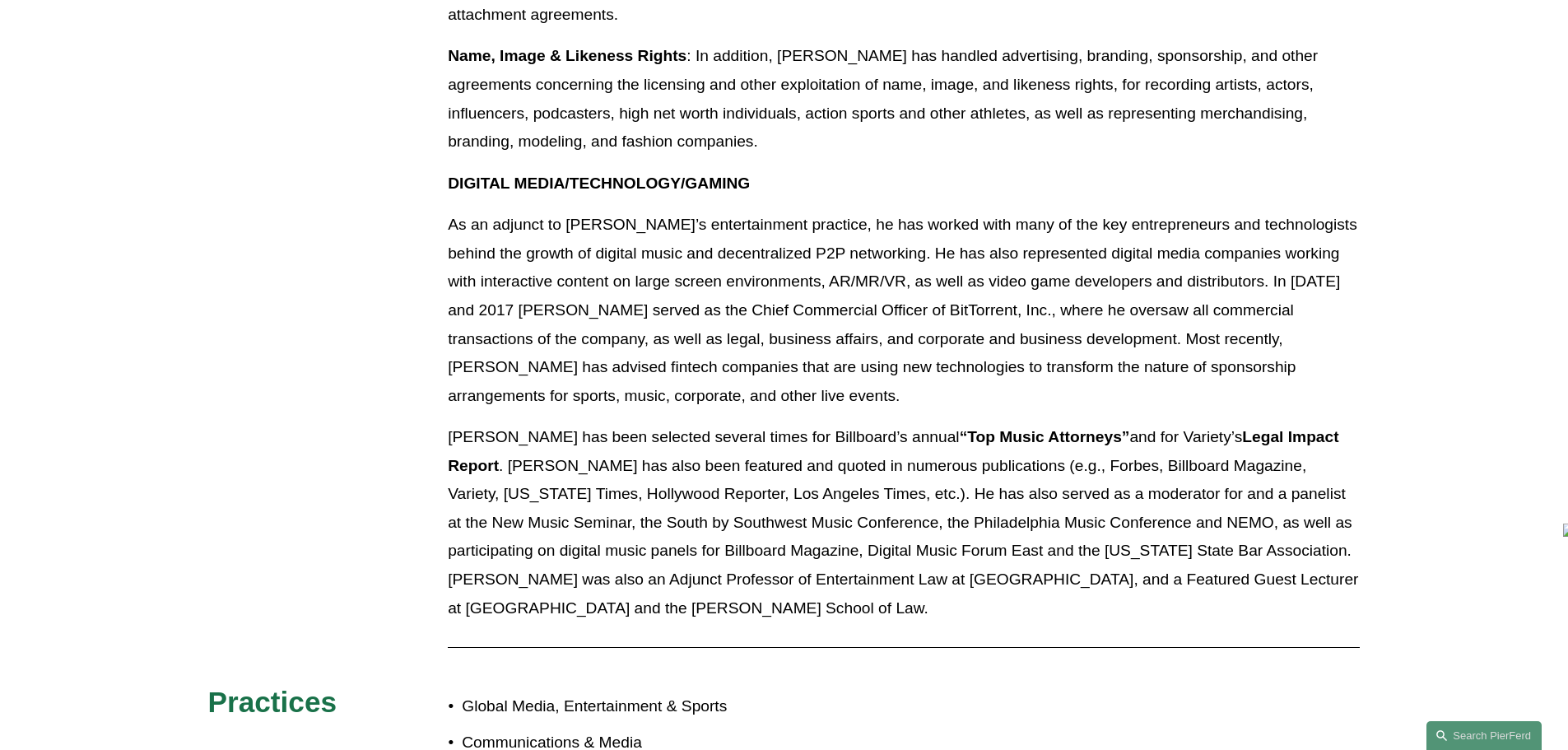
drag, startPoint x: 387, startPoint y: 416, endPoint x: 399, endPoint y: 461, distance: 46.6
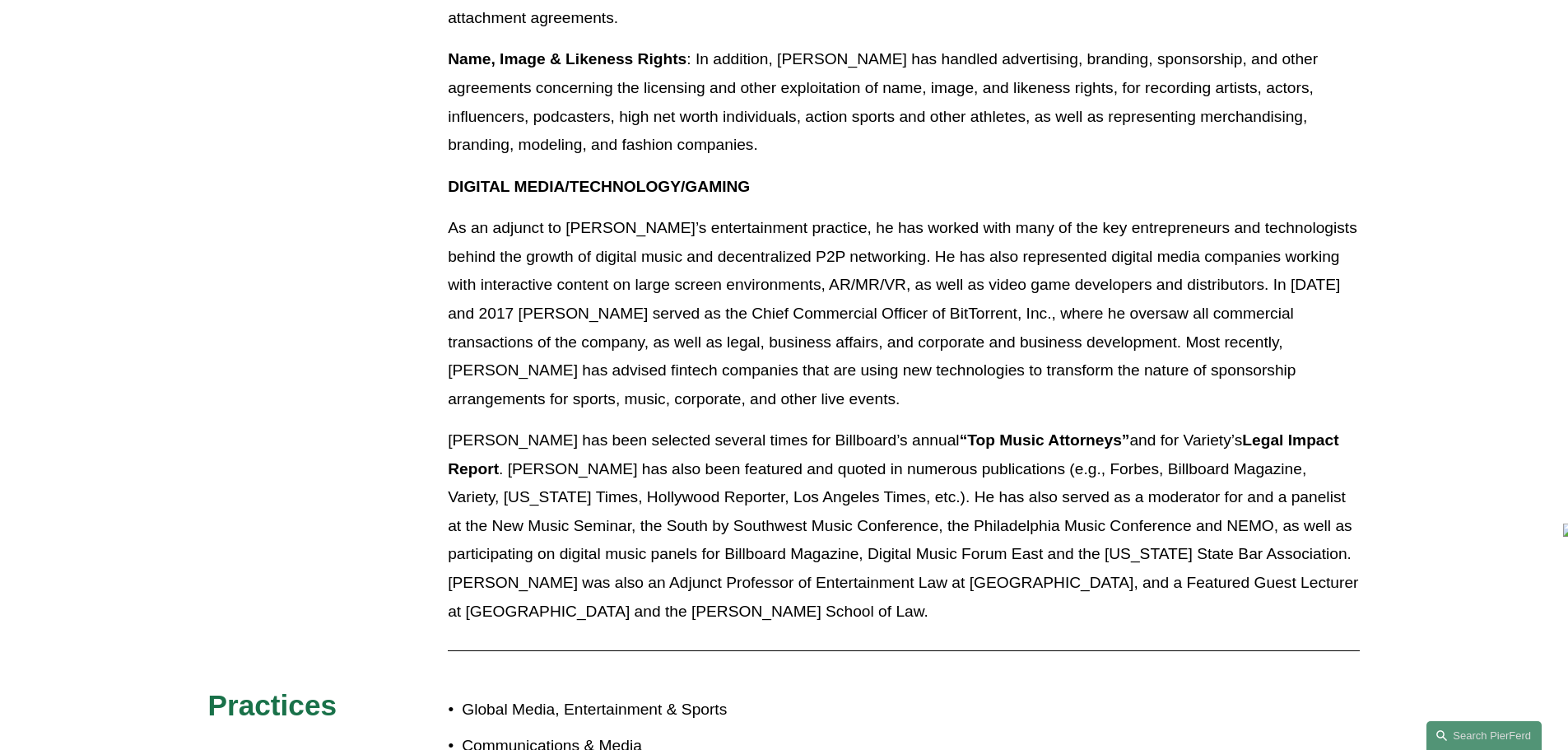
drag, startPoint x: 374, startPoint y: 461, endPoint x: 371, endPoint y: 444, distance: 17.3
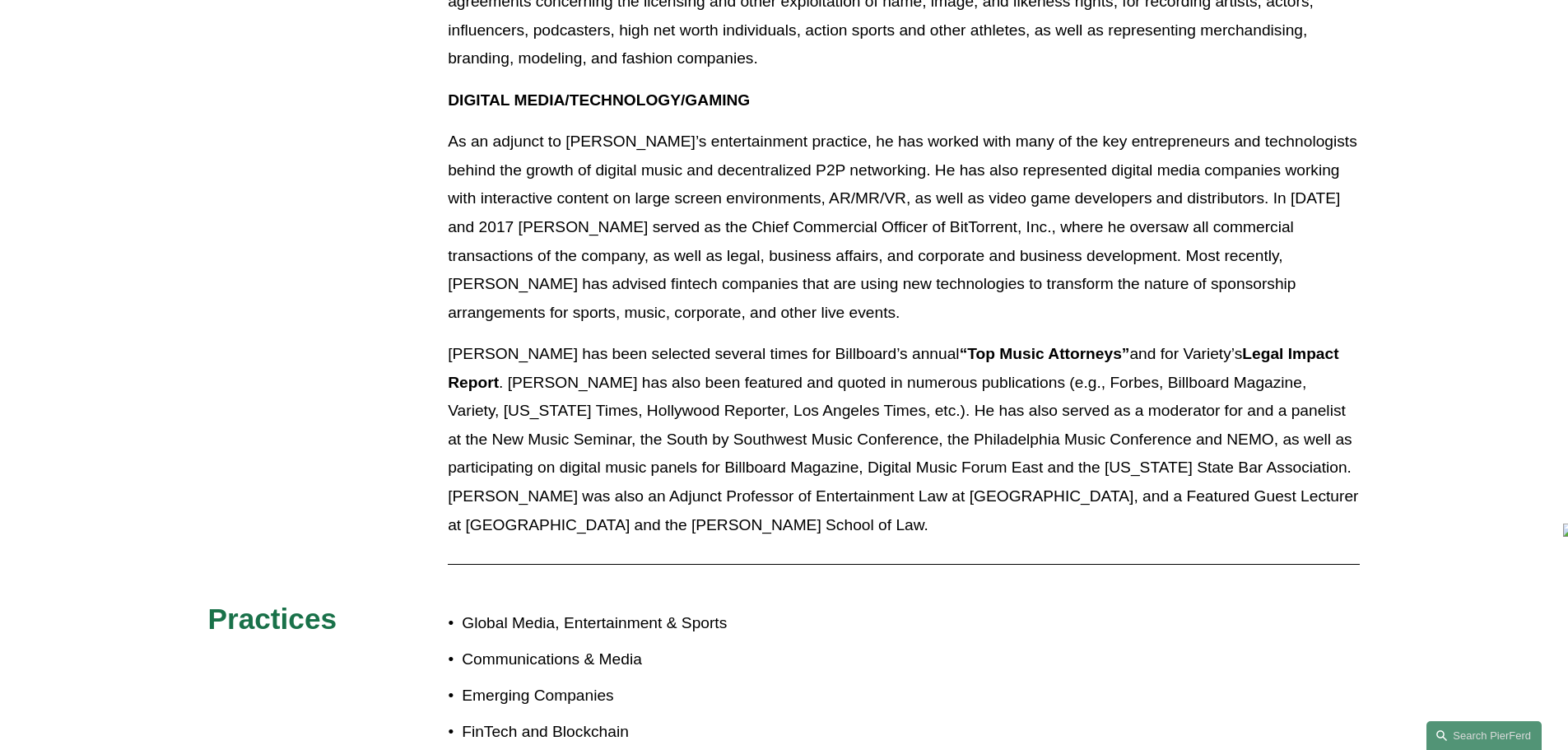
drag, startPoint x: 371, startPoint y: 444, endPoint x: 374, endPoint y: 478, distance: 34.1
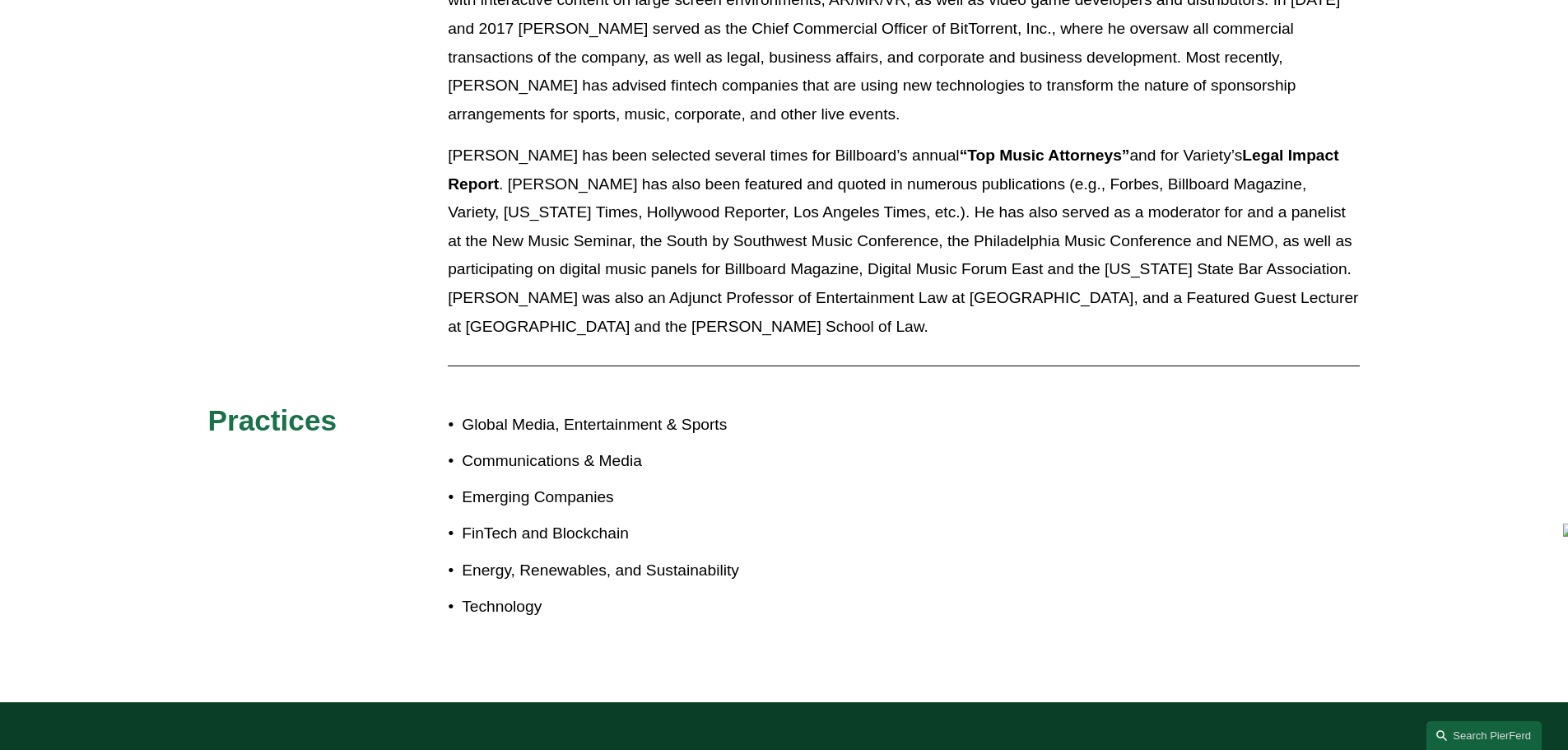
drag, startPoint x: 375, startPoint y: 433, endPoint x: 380, endPoint y: 464, distance: 31.4
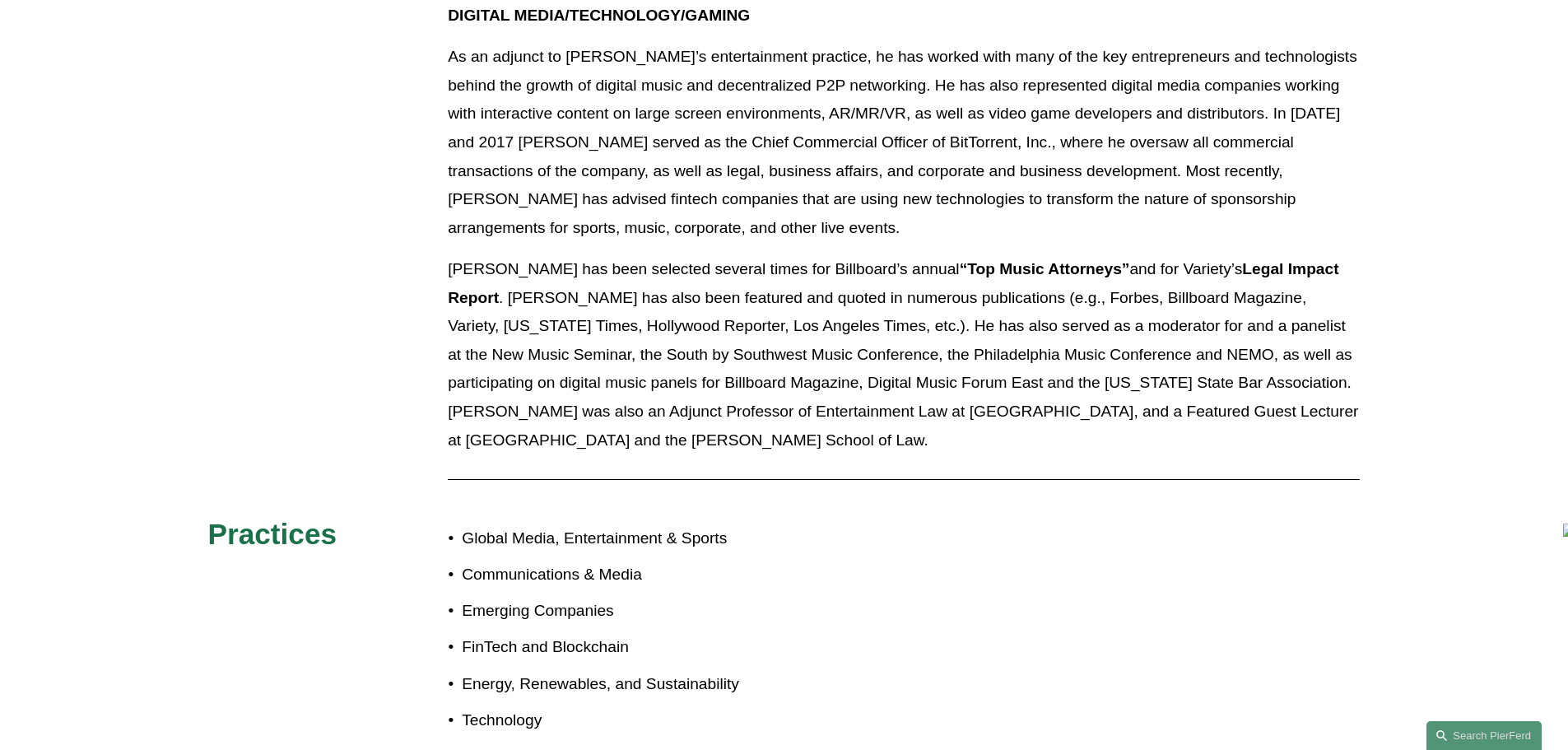
drag, startPoint x: 380, startPoint y: 465, endPoint x: 383, endPoint y: 441, distance: 24.2
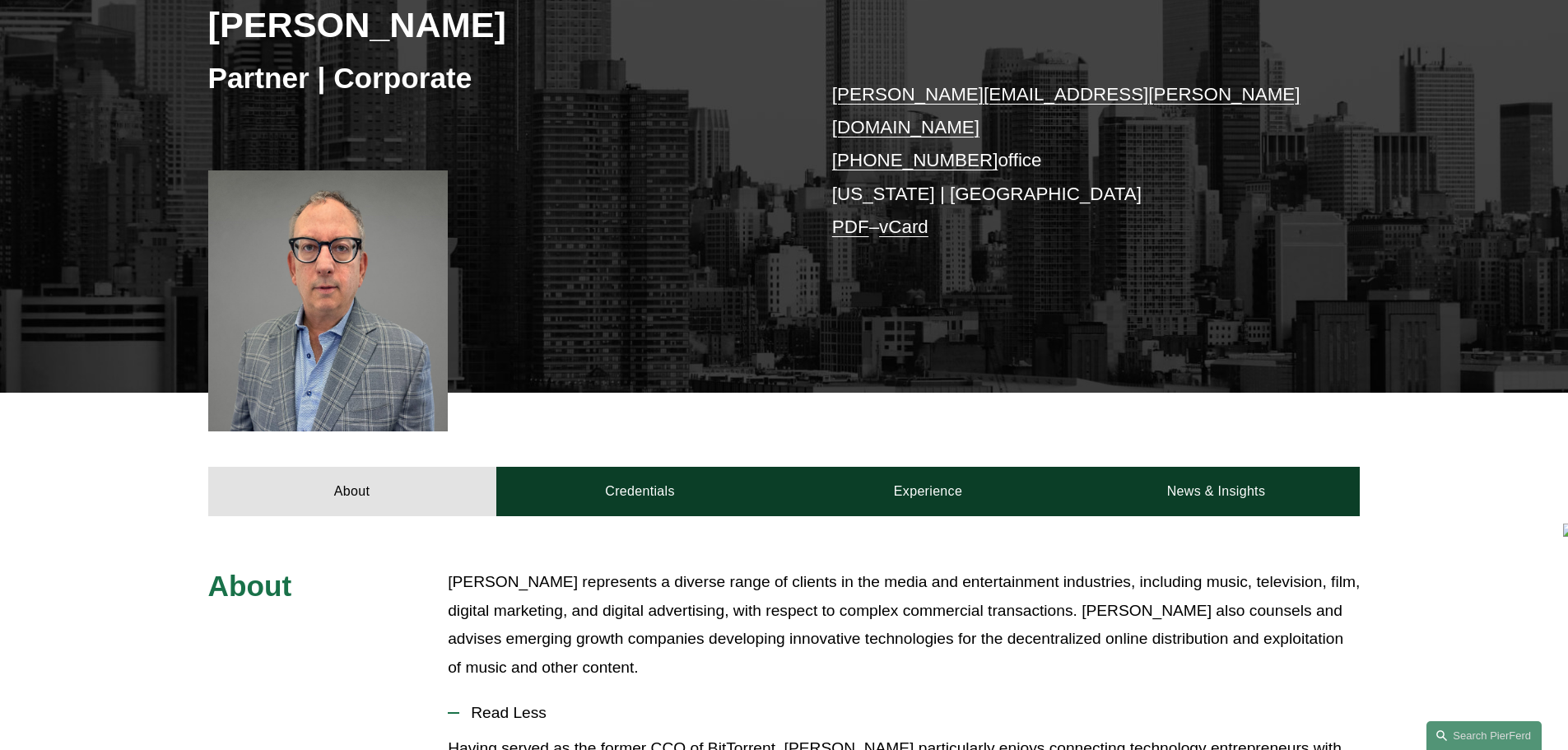
scroll to position [0, 0]
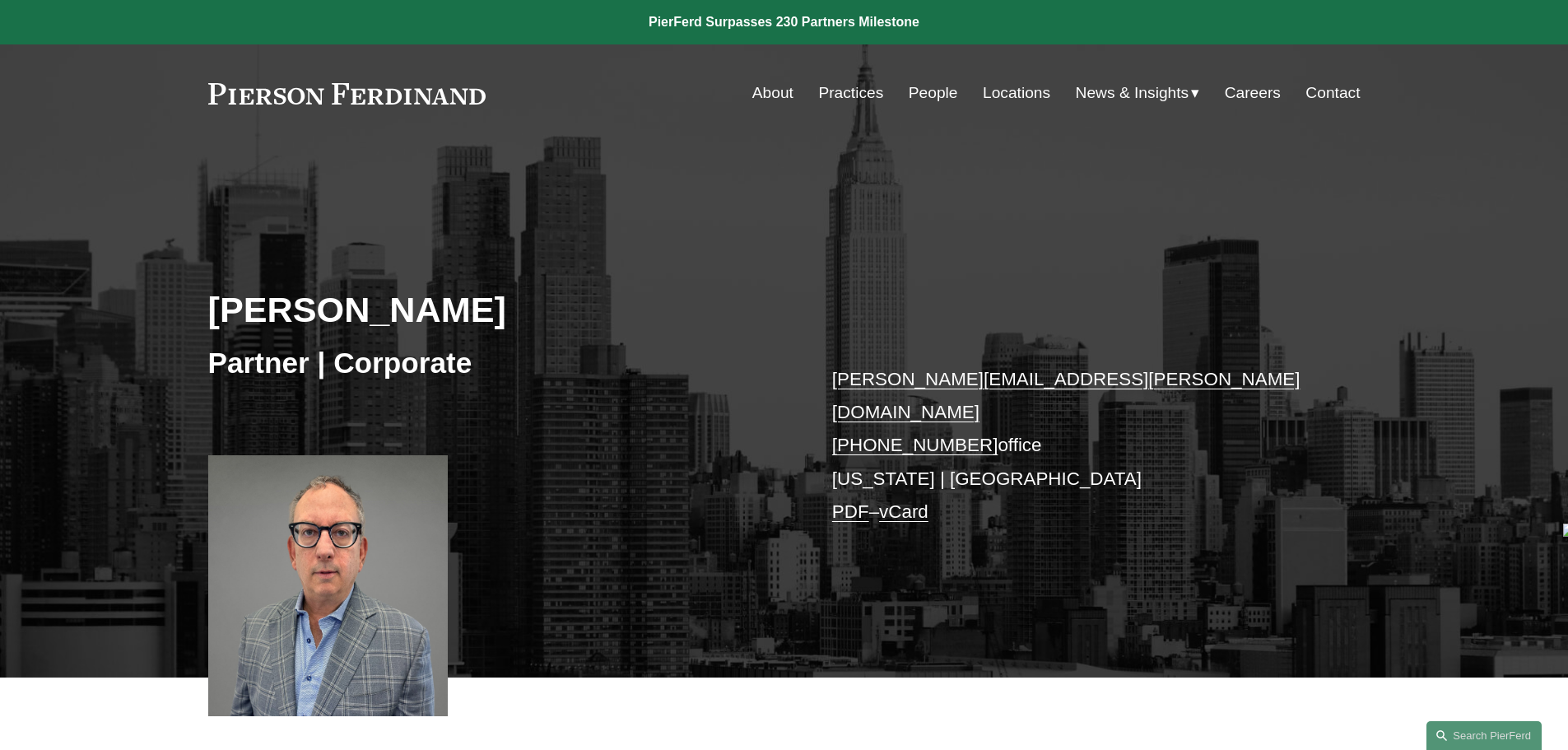
click at [393, 402] on div "David H. Chidekel Partner | Corporate david.chidekel@pierferd.com +1.646.386.83…" at bounding box center [784, 433] width 1568 height 488
click at [396, 375] on h3 "Partner | Corporate" at bounding box center [497, 362] width 577 height 36
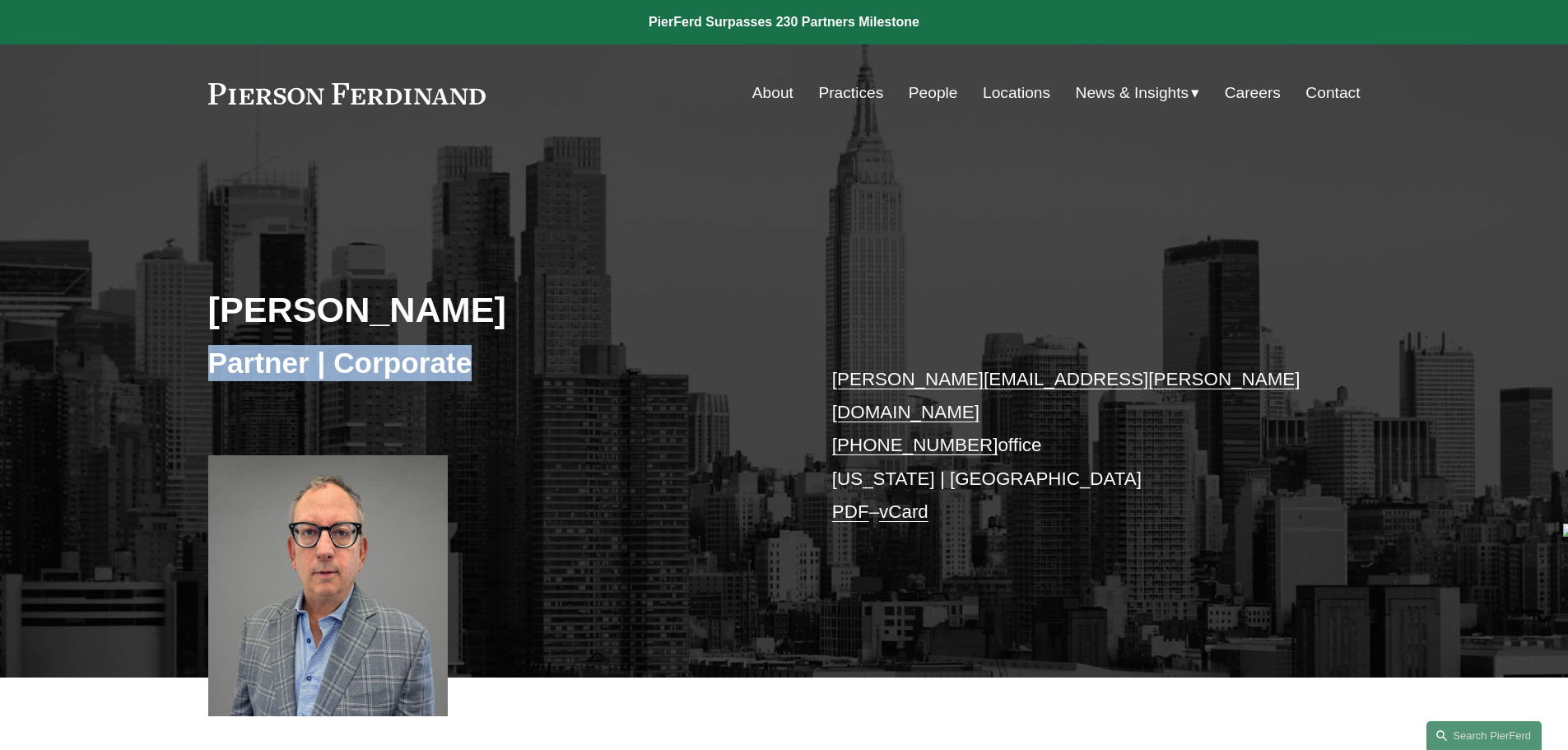
click at [396, 375] on h3 "Partner | Corporate" at bounding box center [497, 362] width 577 height 36
click at [409, 337] on div "Partner | Corporate" at bounding box center [497, 361] width 577 height 49
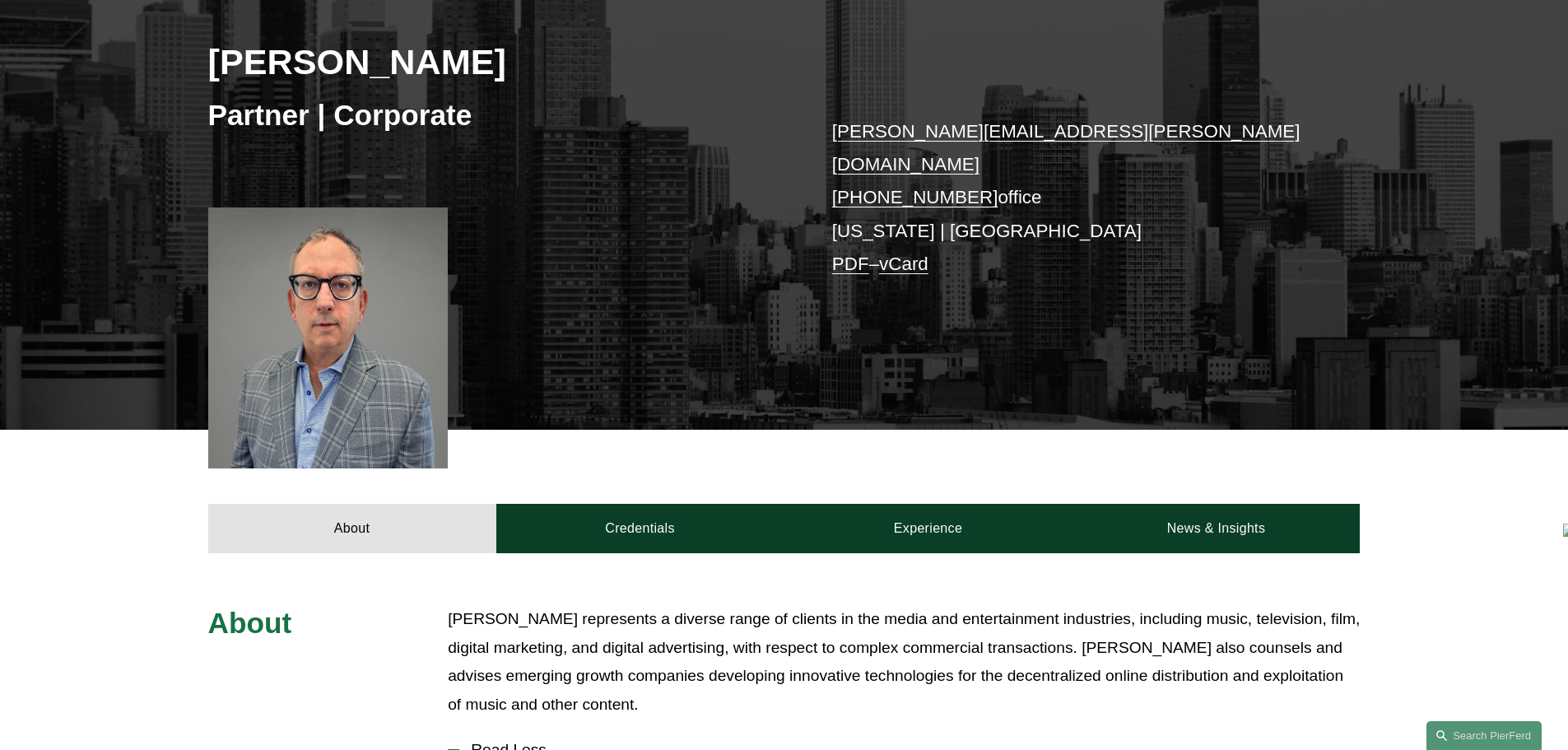
scroll to position [247, 0]
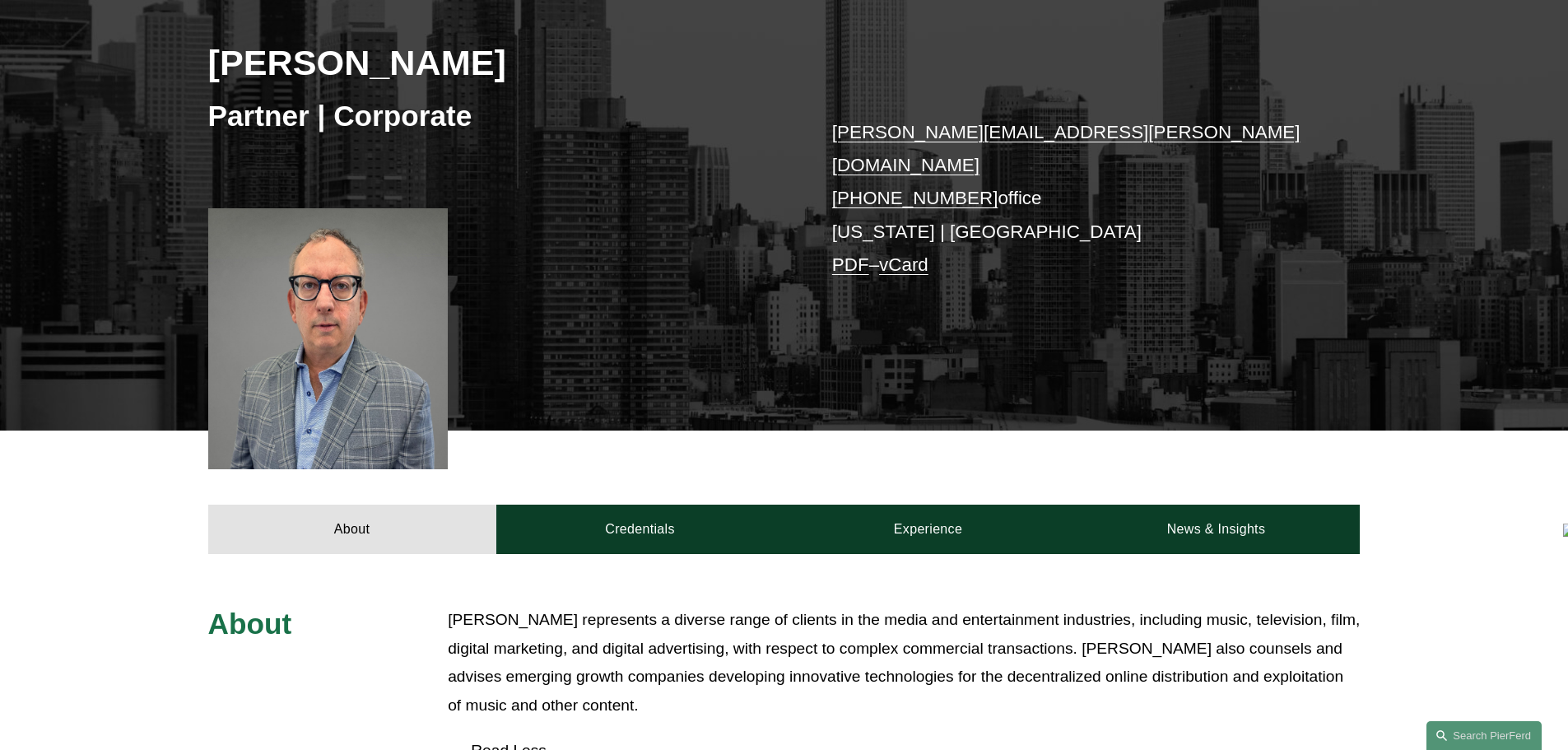
click at [852, 254] on link "PDF" at bounding box center [851, 265] width 37 height 20
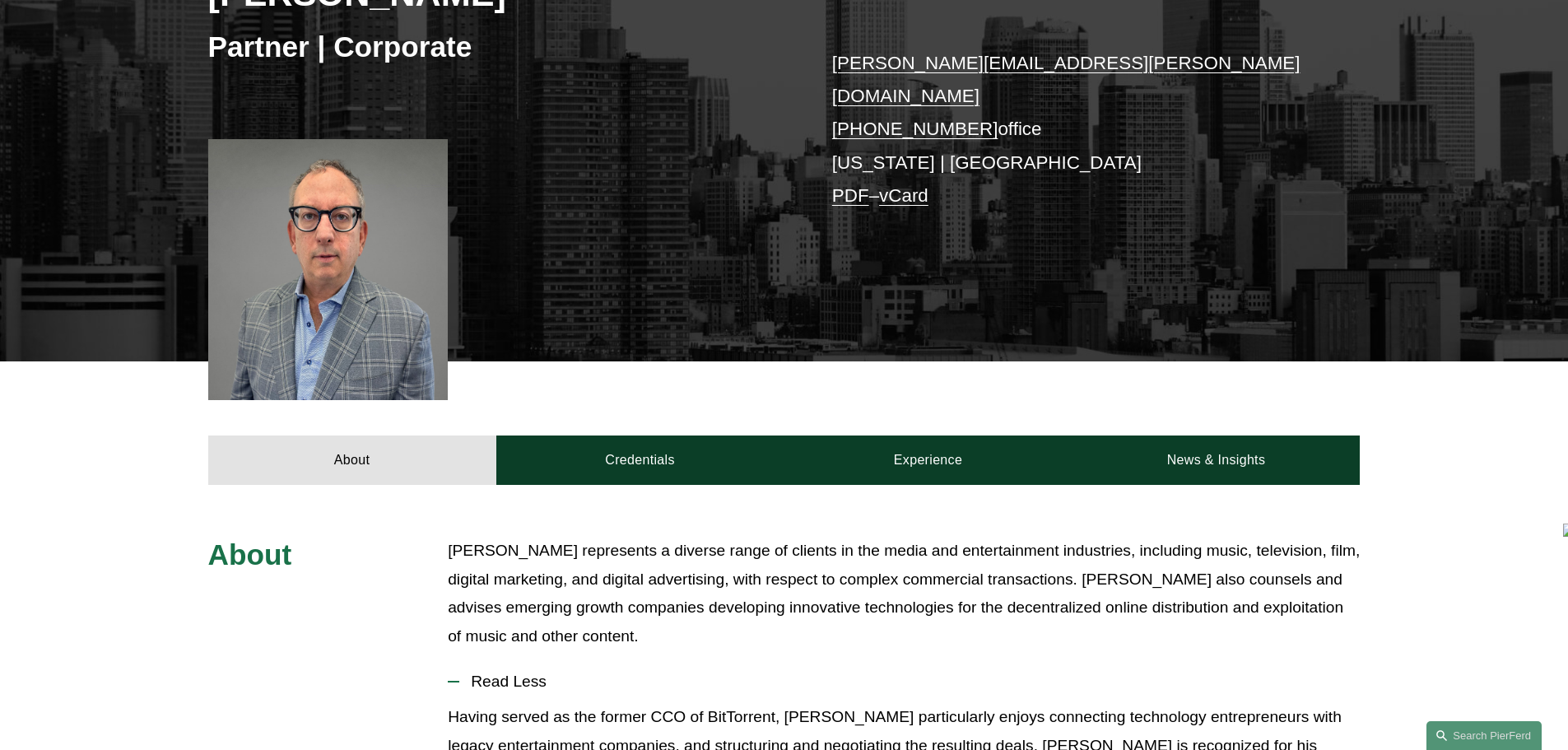
scroll to position [412, 0]
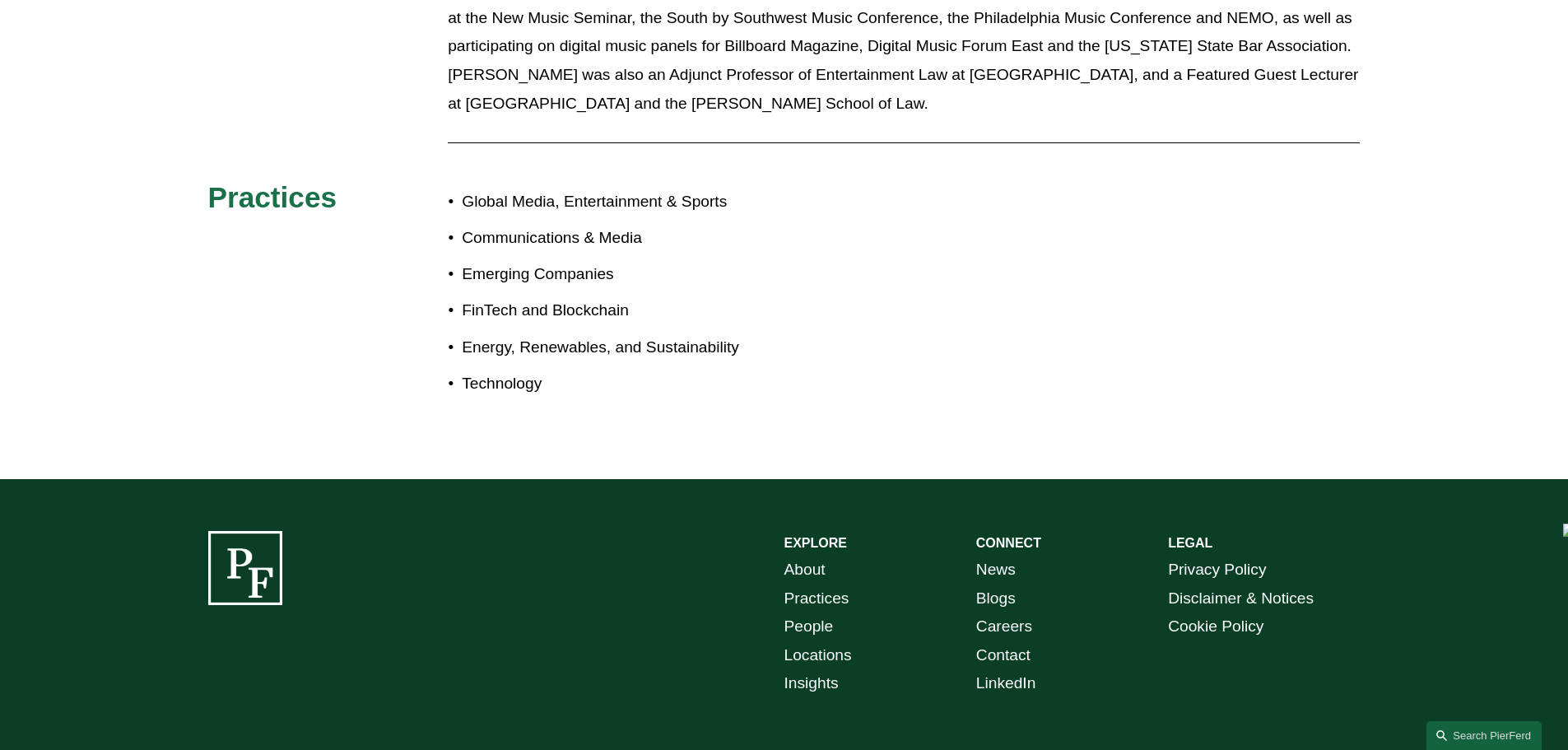
drag, startPoint x: 301, startPoint y: 350, endPoint x: 309, endPoint y: 401, distance: 51.6
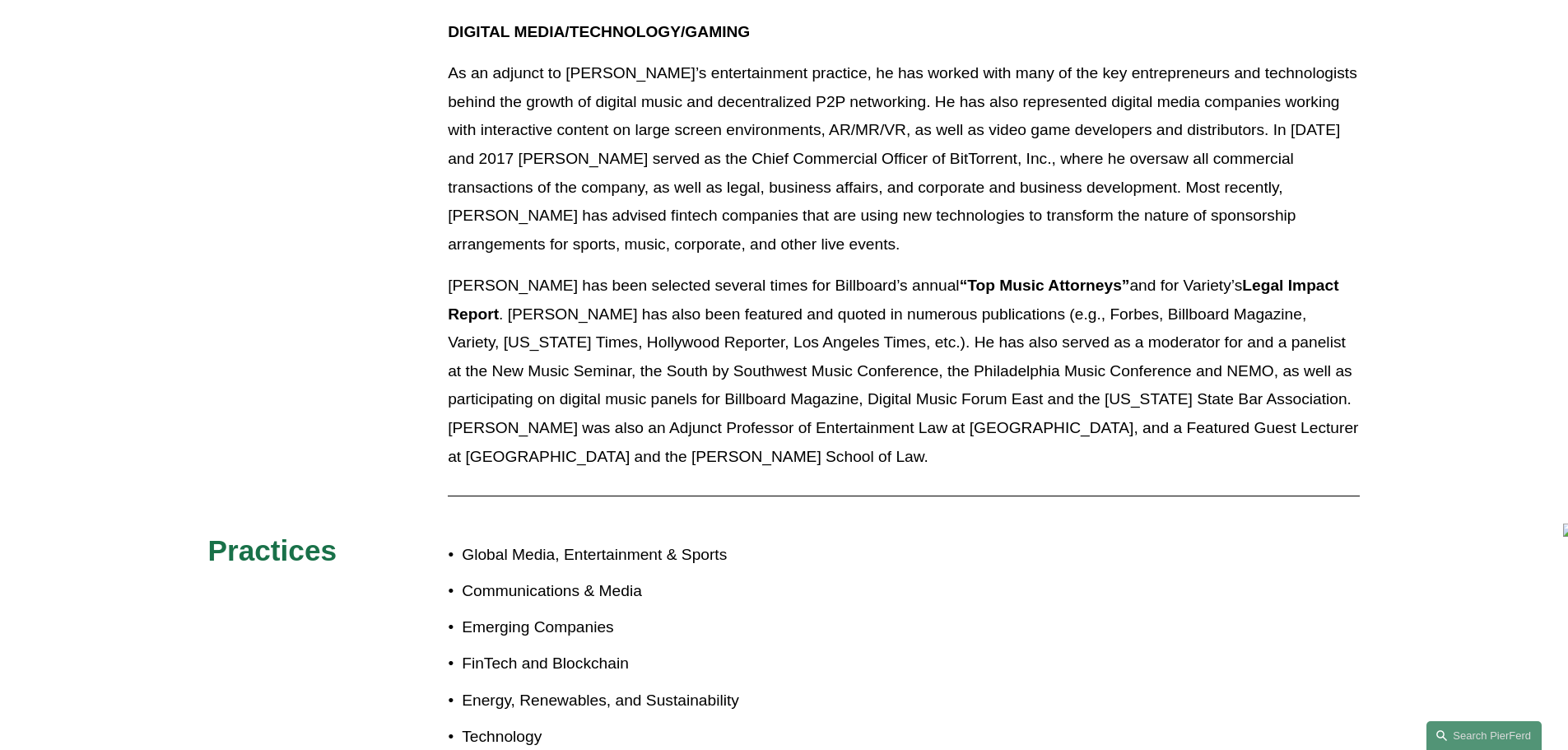
scroll to position [1623, 0]
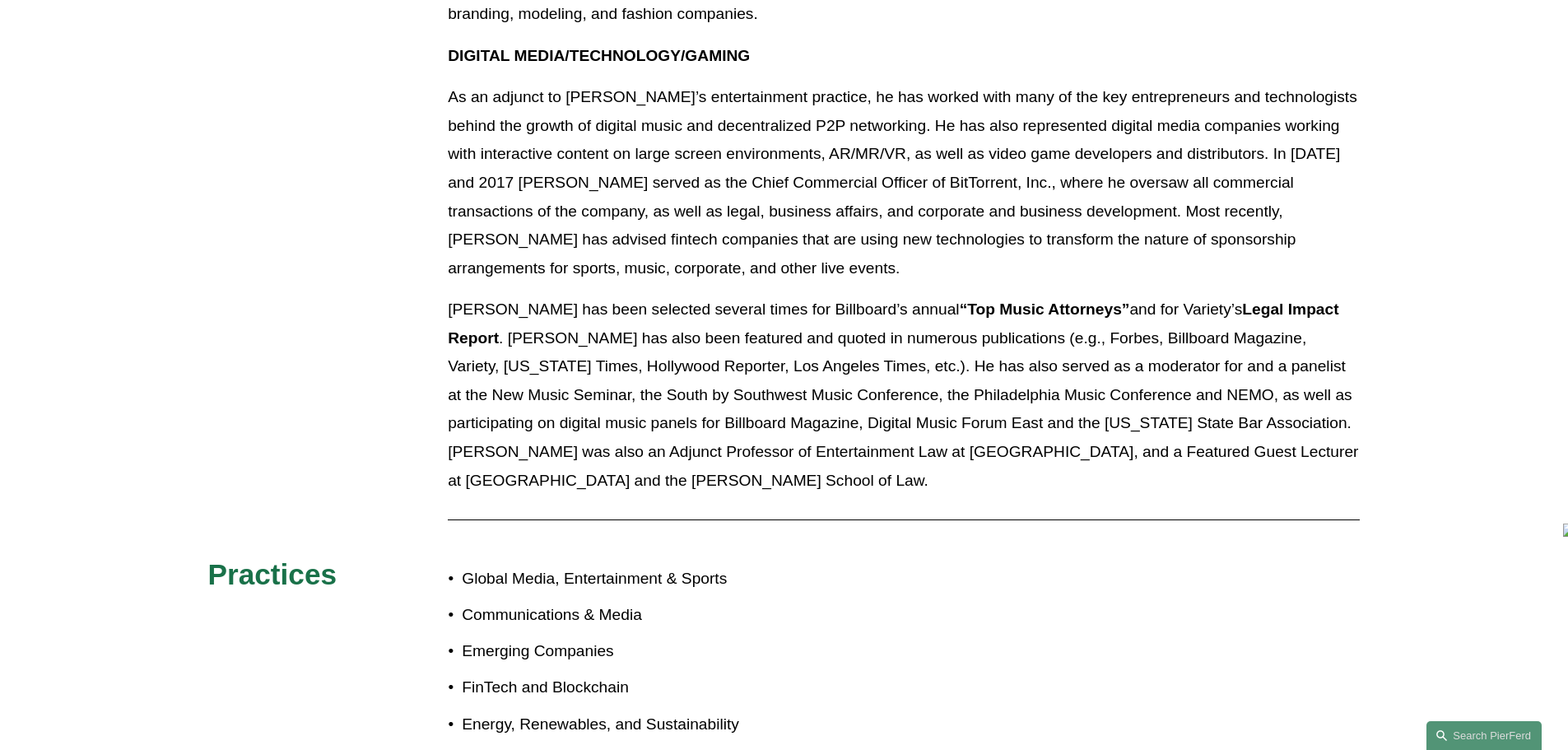
drag, startPoint x: 308, startPoint y: 379, endPoint x: 311, endPoint y: 368, distance: 11.4
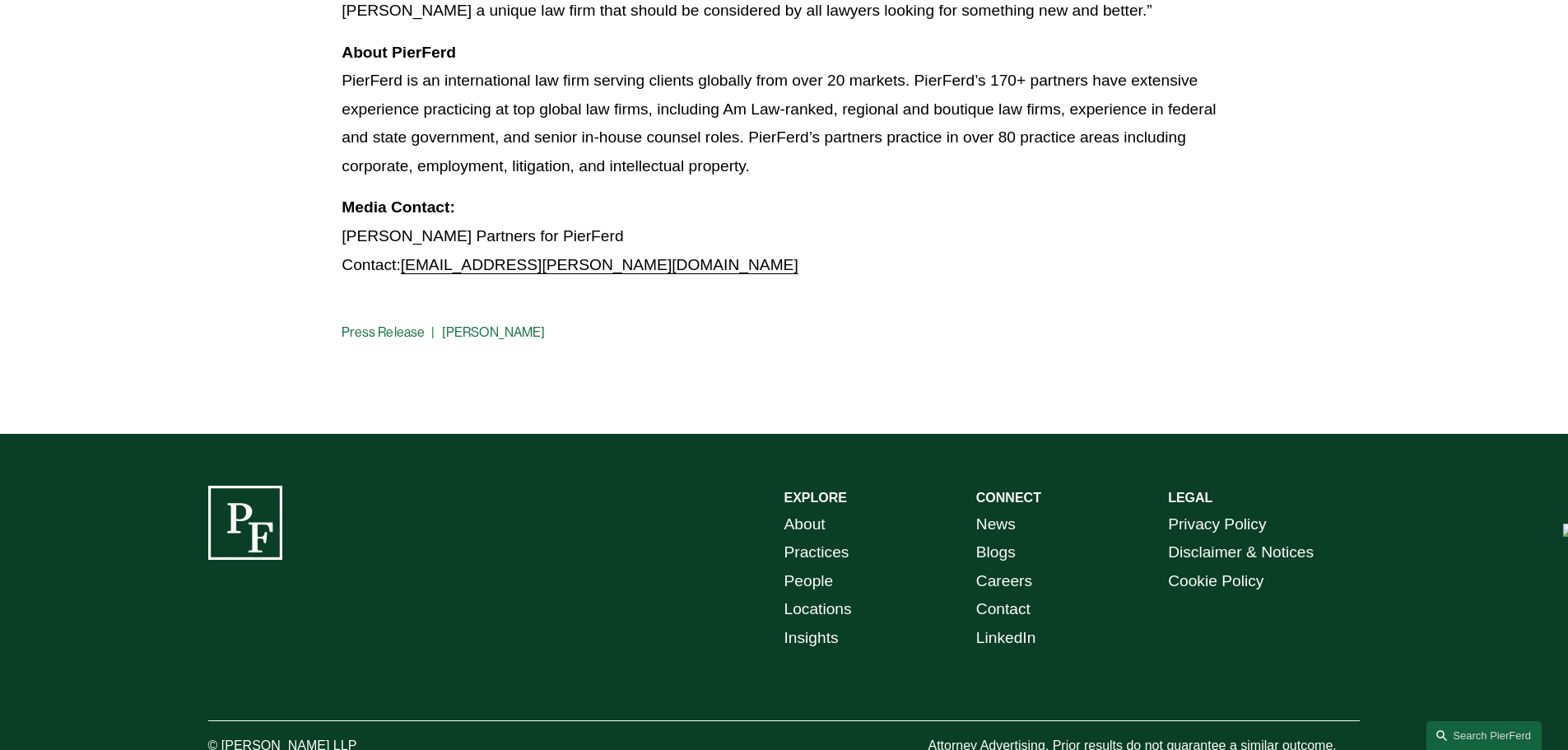
scroll to position [1054, 0]
